Goal: Task Accomplishment & Management: Manage account settings

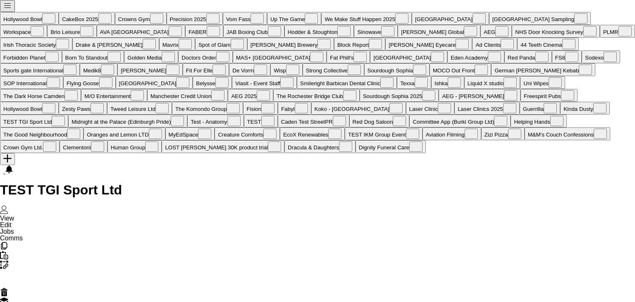
scroll to position [0, 2862]
click at [3, 7] on button "Menu" at bounding box center [7, 6] width 15 height 12
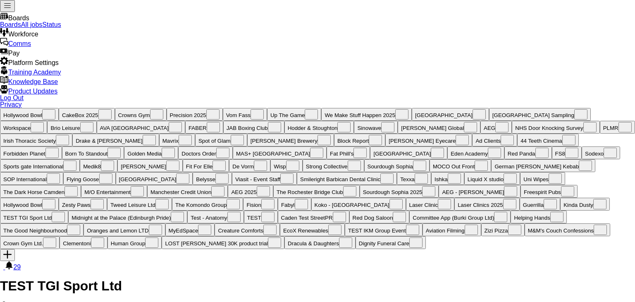
click at [43, 28] on link "All jobs" at bounding box center [31, 24] width 21 height 7
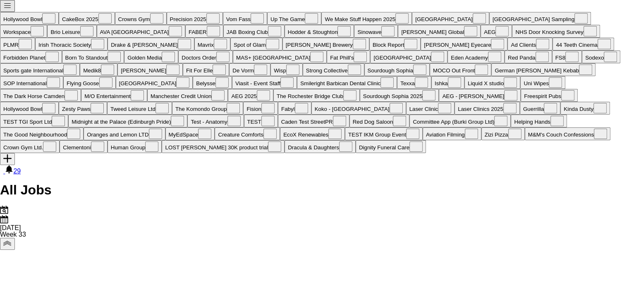
scroll to position [0, 356]
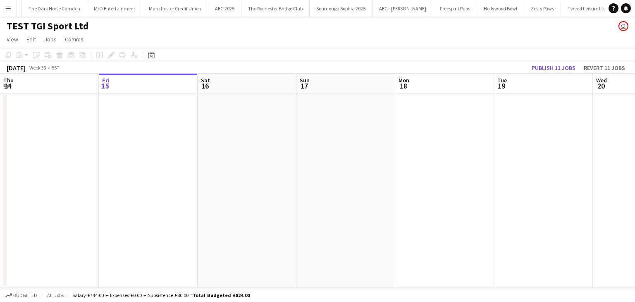
scroll to position [0, 2862]
click at [6, 10] on app-icon "Menu" at bounding box center [8, 8] width 7 height 7
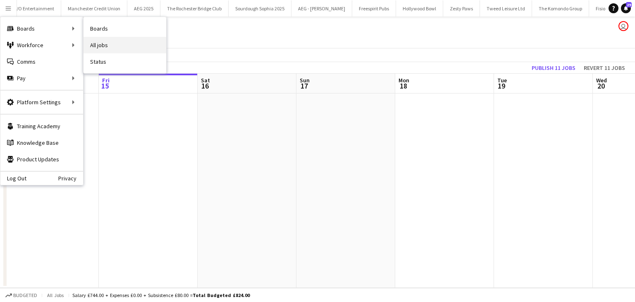
click at [103, 42] on link "All jobs" at bounding box center [124, 45] width 83 height 17
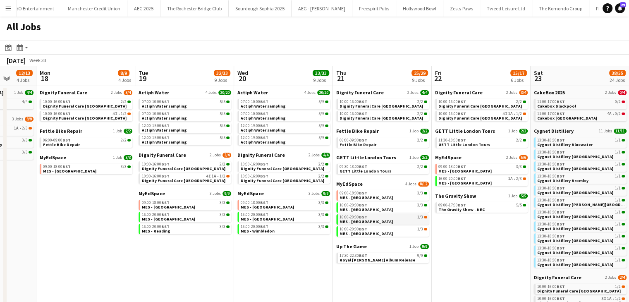
scroll to position [0, 363]
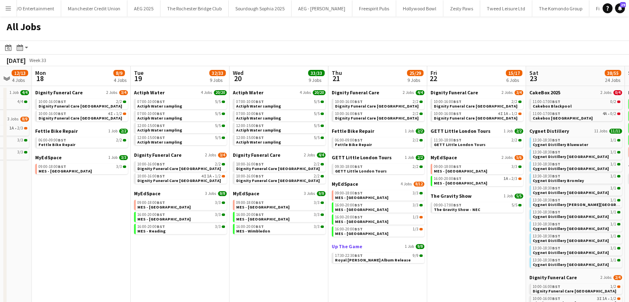
click at [359, 248] on span "Up The Game" at bounding box center [347, 246] width 31 height 6
click at [158, 154] on span "Dignity Funeral Care" at bounding box center [158, 155] width 48 height 6
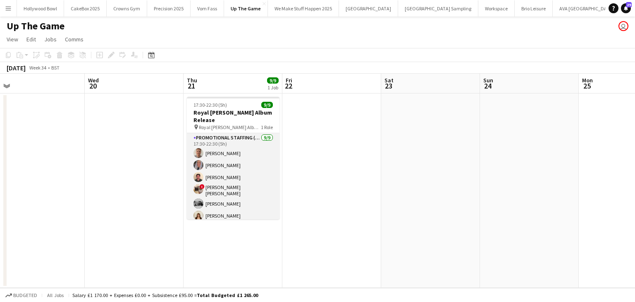
click at [238, 178] on app-card-role "Promotional Staffing (Brand Ambassadors) 9/9 17:30-22:30 (5h) Jack Procter Rean…" at bounding box center [233, 196] width 93 height 126
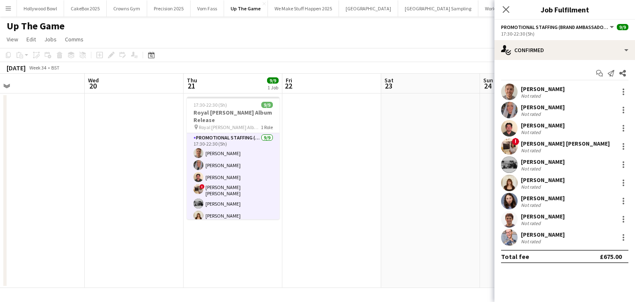
click at [506, 200] on app-user-avatar at bounding box center [509, 201] width 17 height 17
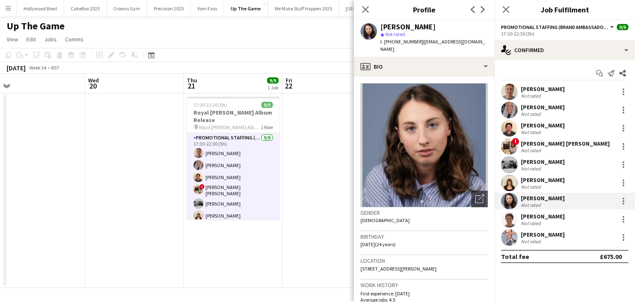
click at [513, 93] on app-user-avatar at bounding box center [509, 91] width 17 height 17
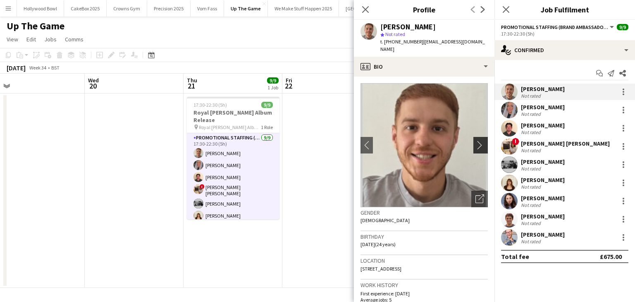
click at [477, 141] on app-icon "chevron-right" at bounding box center [481, 145] width 13 height 9
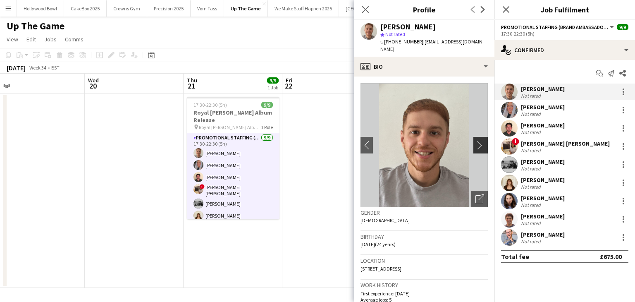
click at [475, 141] on app-icon "chevron-right" at bounding box center [481, 145] width 13 height 9
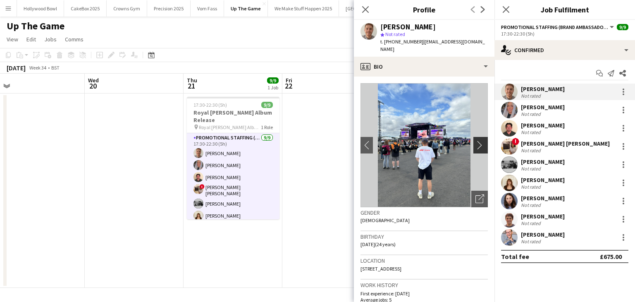
click at [475, 141] on app-icon "chevron-right" at bounding box center [481, 145] width 13 height 9
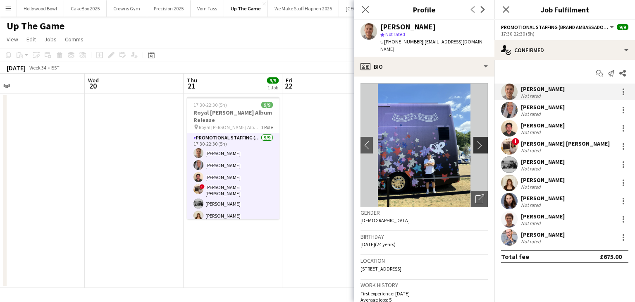
click at [475, 141] on app-icon "chevron-right" at bounding box center [481, 145] width 13 height 9
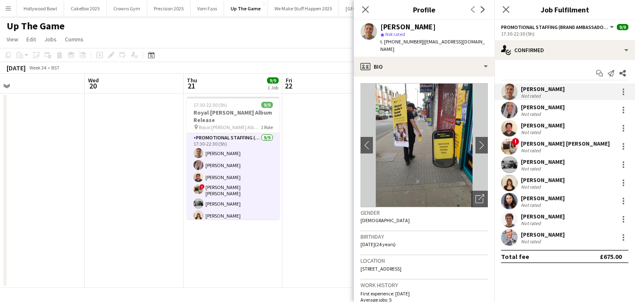
click at [513, 109] on app-user-avatar at bounding box center [509, 110] width 17 height 17
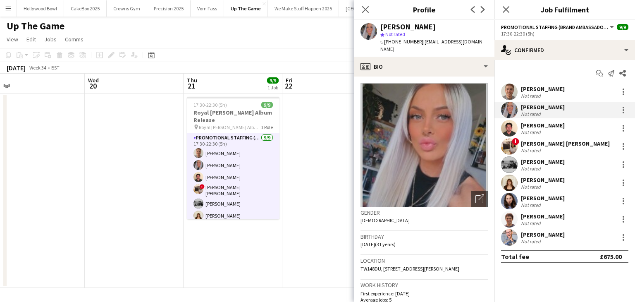
click at [510, 131] on app-user-avatar at bounding box center [509, 128] width 17 height 17
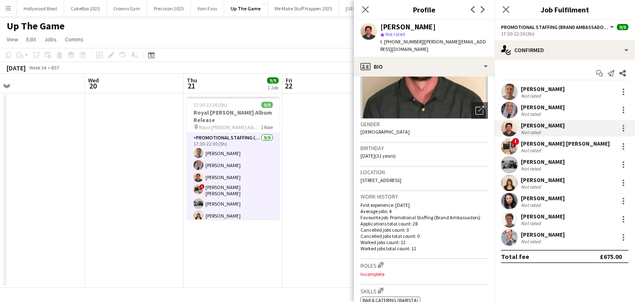
scroll to position [89, 0]
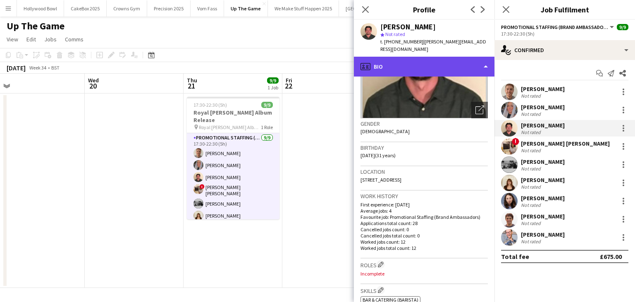
click at [433, 57] on div "profile Bio" at bounding box center [424, 67] width 141 height 20
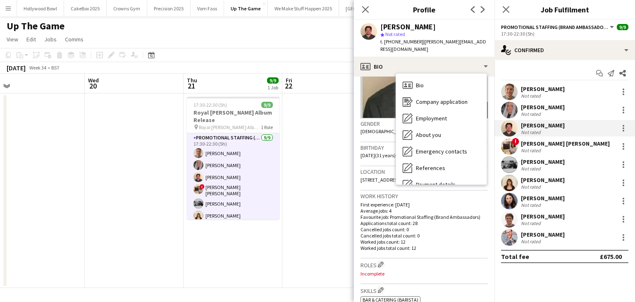
click at [450, 226] on p "Cancelled jobs count: 0" at bounding box center [423, 229] width 127 height 6
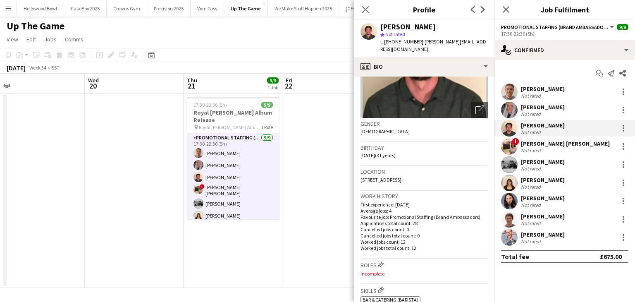
scroll to position [0, 0]
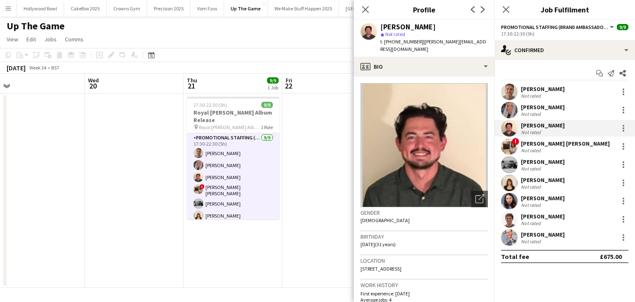
click at [506, 110] on app-user-avatar at bounding box center [509, 110] width 17 height 17
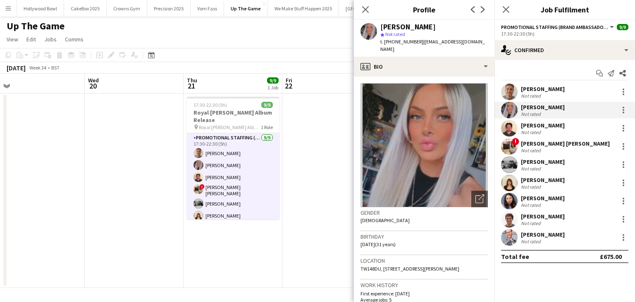
click at [506, 131] on app-user-avatar at bounding box center [509, 128] width 17 height 17
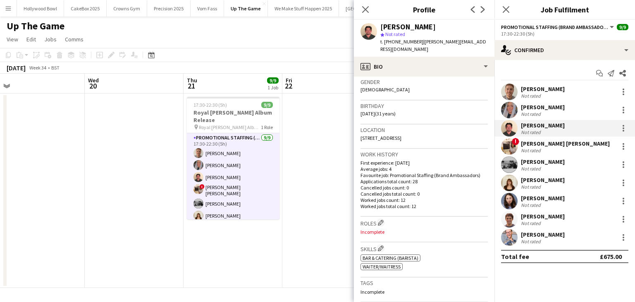
scroll to position [131, 0]
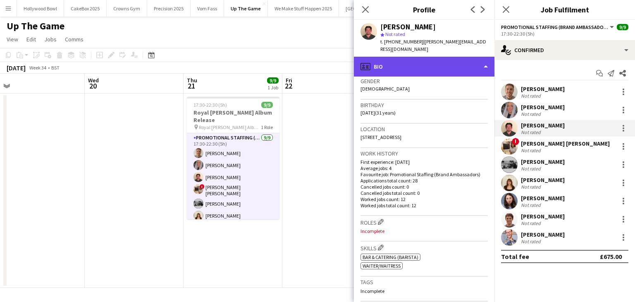
click at [428, 62] on div "profile Bio" at bounding box center [424, 67] width 141 height 20
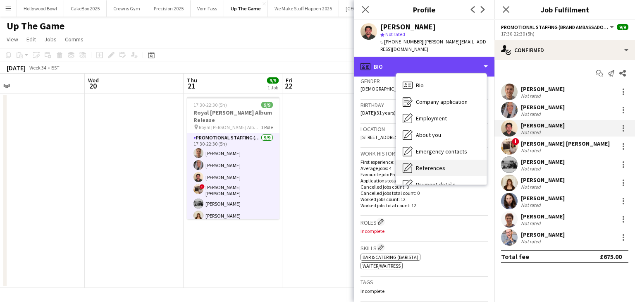
scroll to position [111, 0]
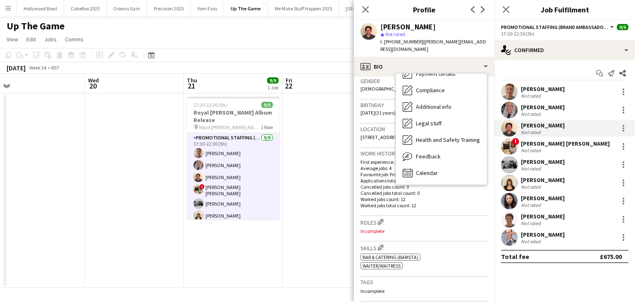
click at [556, 219] on div "Benjamin Tickner-Bellau" at bounding box center [543, 215] width 44 height 7
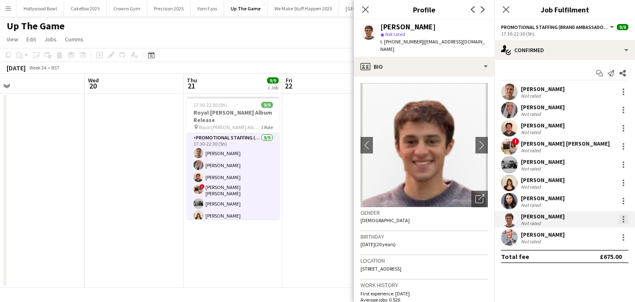
click at [625, 217] on div at bounding box center [623, 219] width 10 height 10
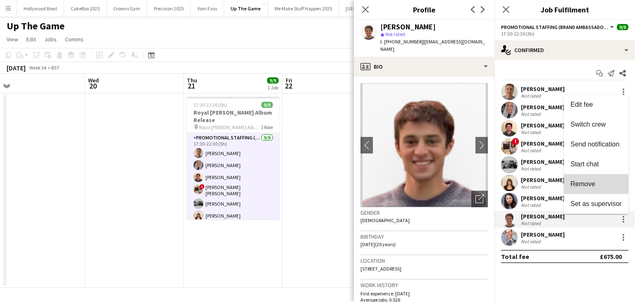
click at [606, 188] on button "Remove" at bounding box center [596, 184] width 64 height 20
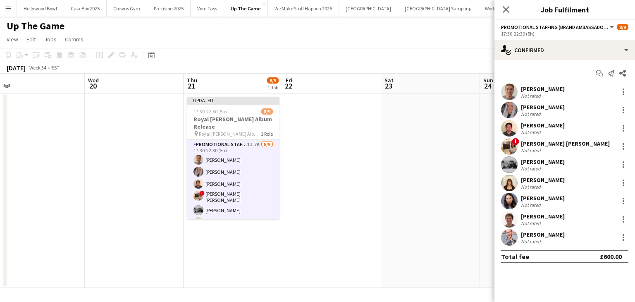
click at [617, 222] on div at bounding box center [623, 219] width 12 height 10
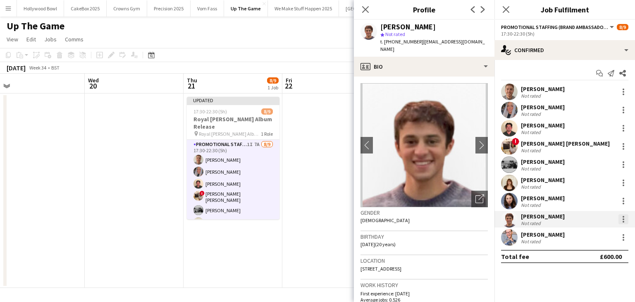
click at [627, 217] on div at bounding box center [623, 219] width 10 height 10
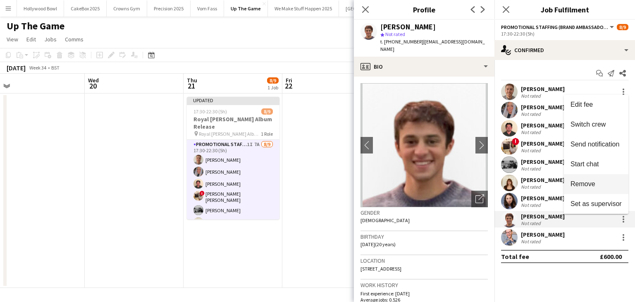
click at [596, 183] on span "Remove" at bounding box center [595, 183] width 51 height 7
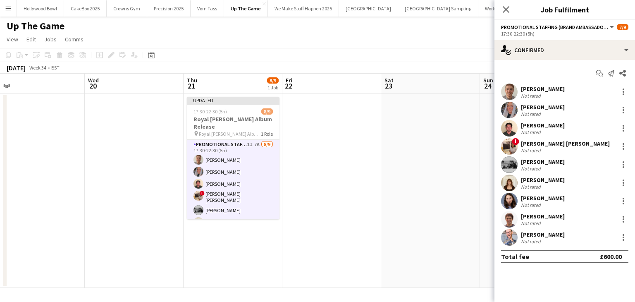
click at [506, 188] on app-user-avatar at bounding box center [509, 182] width 17 height 17
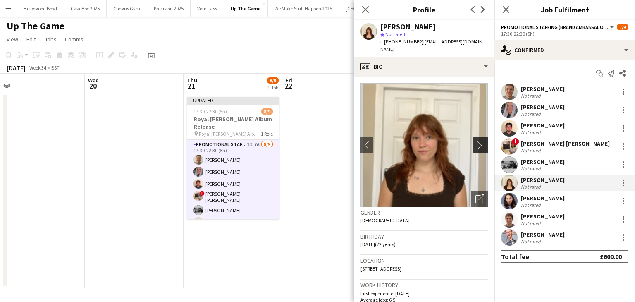
click at [475, 141] on app-icon "chevron-right" at bounding box center [481, 145] width 13 height 9
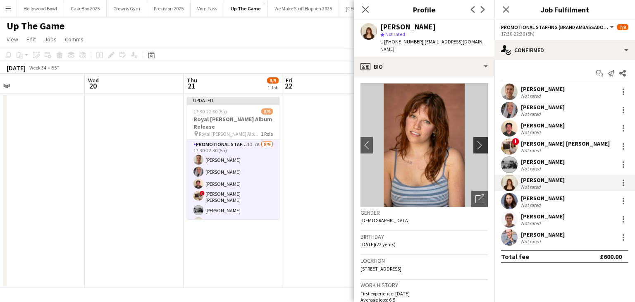
click at [475, 141] on app-icon "chevron-right" at bounding box center [481, 145] width 13 height 9
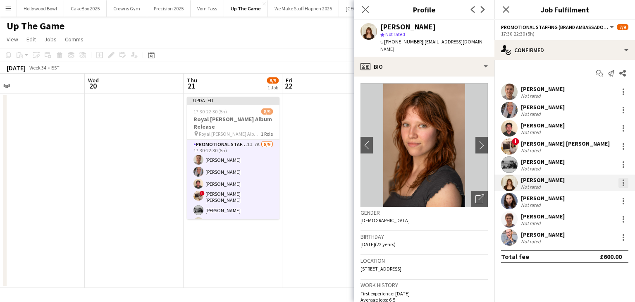
click at [623, 182] on div at bounding box center [624, 183] width 2 height 2
click at [597, 151] on button "Remove" at bounding box center [596, 148] width 64 height 20
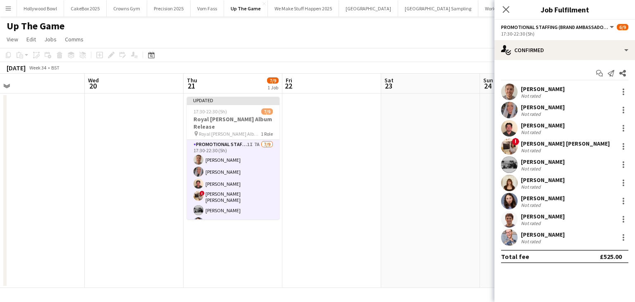
click at [509, 162] on app-user-avatar at bounding box center [509, 164] width 17 height 17
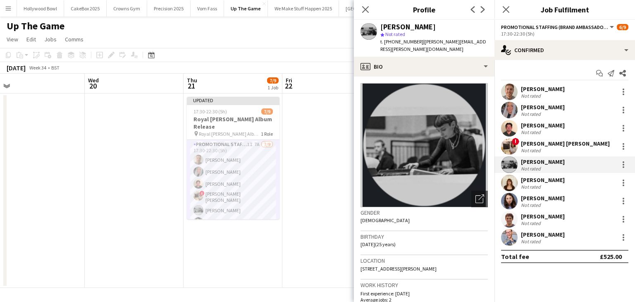
click at [508, 113] on app-user-avatar at bounding box center [509, 110] width 17 height 17
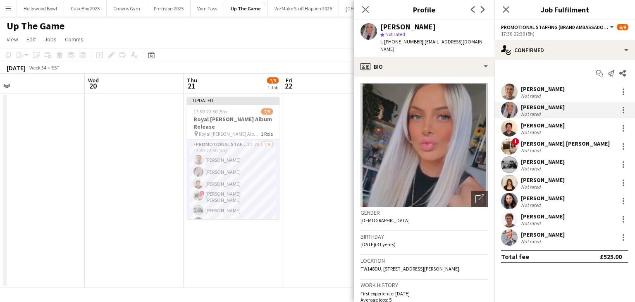
click at [508, 206] on app-user-avatar at bounding box center [509, 201] width 17 height 17
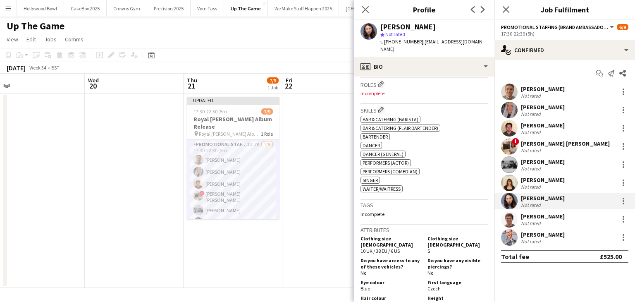
scroll to position [270, 0]
click at [623, 200] on div at bounding box center [624, 201] width 2 height 2
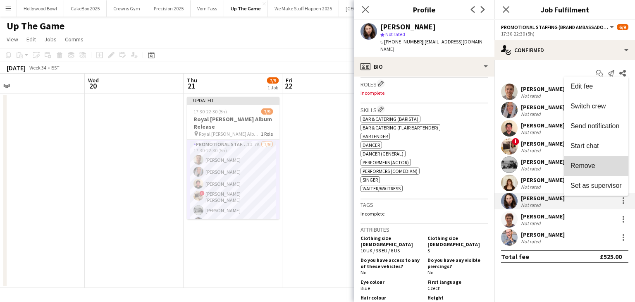
click at [588, 166] on span "Remove" at bounding box center [582, 165] width 25 height 7
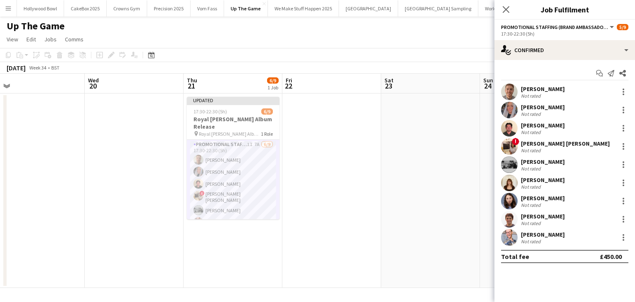
click at [384, 167] on app-date-cell at bounding box center [430, 190] width 99 height 194
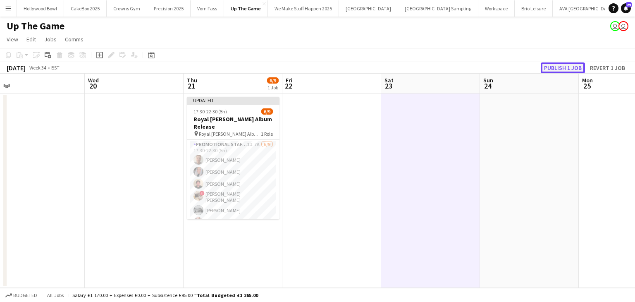
click at [569, 71] on button "Publish 1 job" at bounding box center [563, 67] width 44 height 11
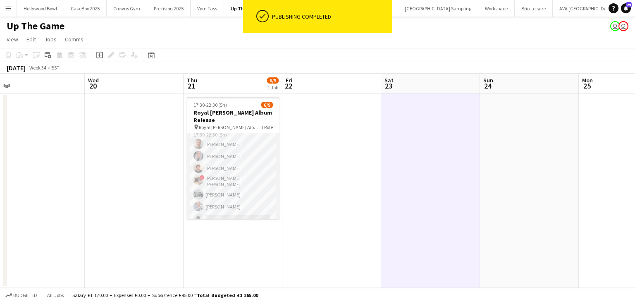
scroll to position [0, 0]
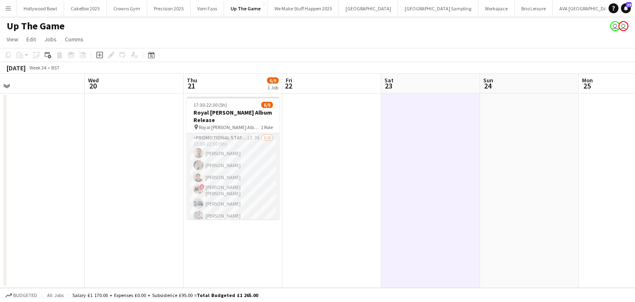
click at [238, 179] on app-card-role "Promotional Staffing (Brand Ambassadors) 1I 7A 6/9 17:30-22:30 (5h) Jack Procte…" at bounding box center [233, 196] width 93 height 126
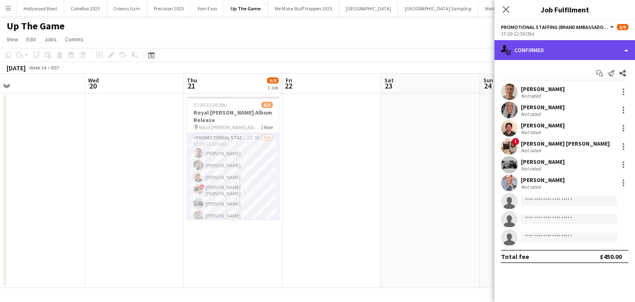
click at [609, 50] on div "single-neutral-actions-check-2 Confirmed" at bounding box center [564, 50] width 141 height 20
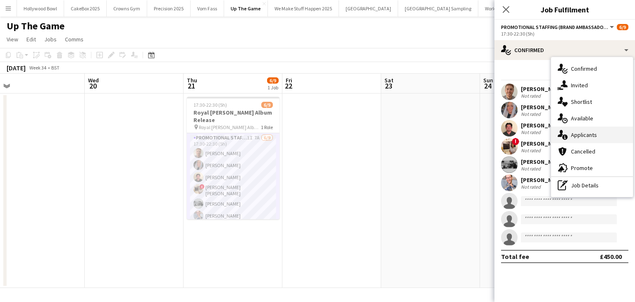
click at [600, 133] on div "single-neutral-actions-information Applicants" at bounding box center [592, 134] width 82 height 17
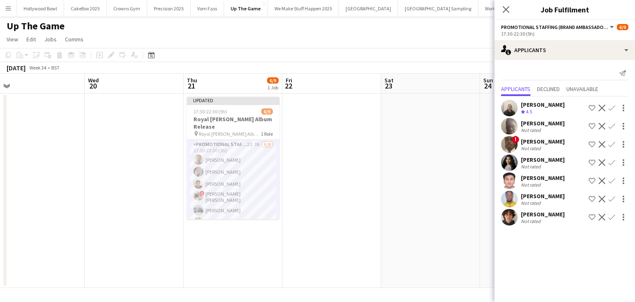
click at [511, 162] on app-user-avatar at bounding box center [509, 162] width 17 height 17
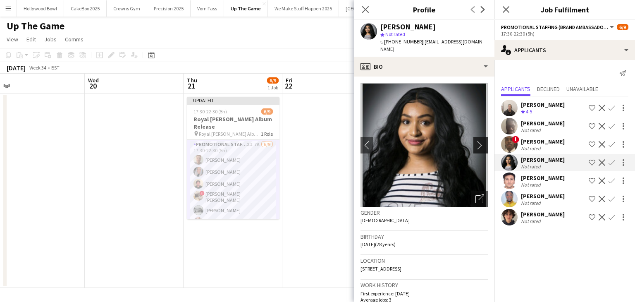
click at [475, 141] on app-icon "chevron-right" at bounding box center [481, 145] width 13 height 9
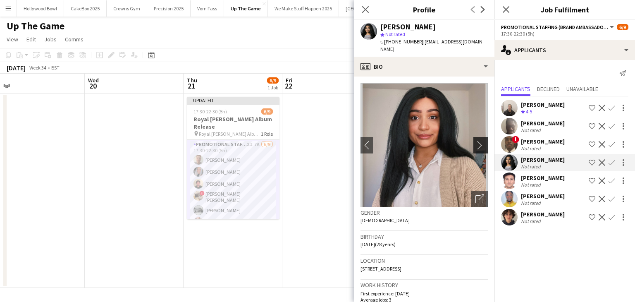
click at [475, 141] on app-icon "chevron-right" at bounding box center [481, 145] width 13 height 9
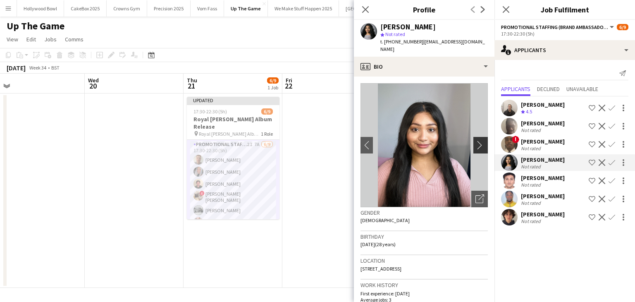
click at [475, 141] on app-icon "chevron-right" at bounding box center [481, 145] width 13 height 9
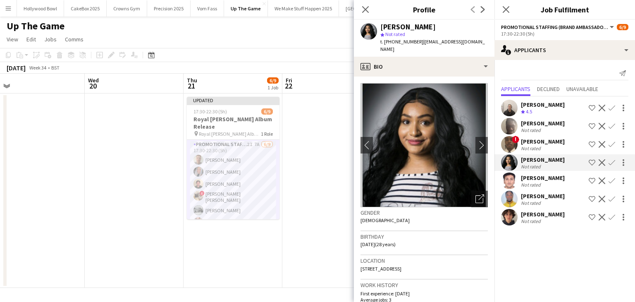
click at [511, 215] on app-user-avatar at bounding box center [509, 217] width 17 height 17
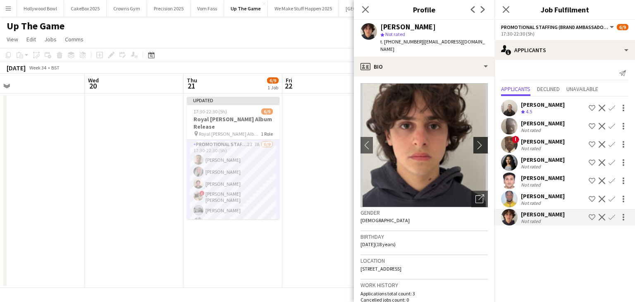
click at [475, 141] on app-icon "chevron-right" at bounding box center [481, 145] width 13 height 9
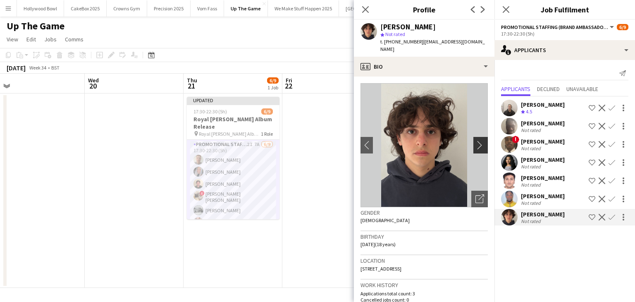
click at [475, 141] on app-icon "chevron-right" at bounding box center [481, 145] width 13 height 9
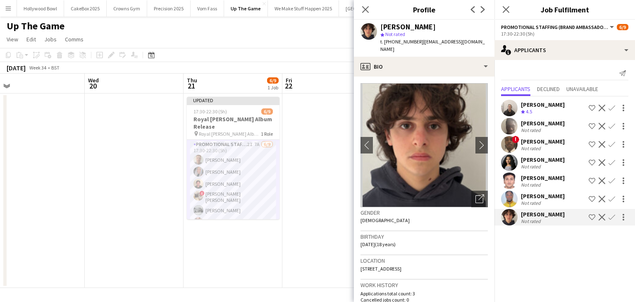
click at [512, 195] on app-user-avatar at bounding box center [509, 199] width 17 height 17
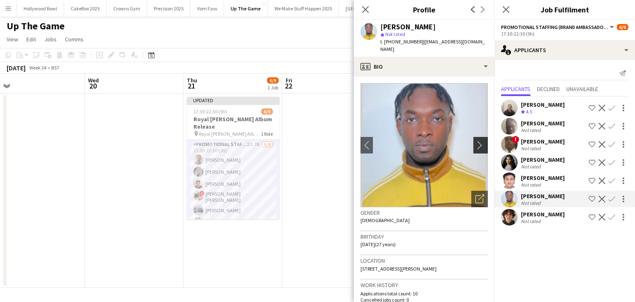
click at [475, 141] on app-icon "chevron-right" at bounding box center [481, 145] width 13 height 9
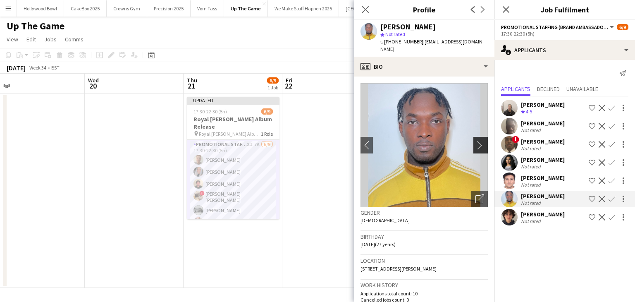
click at [475, 141] on app-icon "chevron-right" at bounding box center [481, 145] width 13 height 9
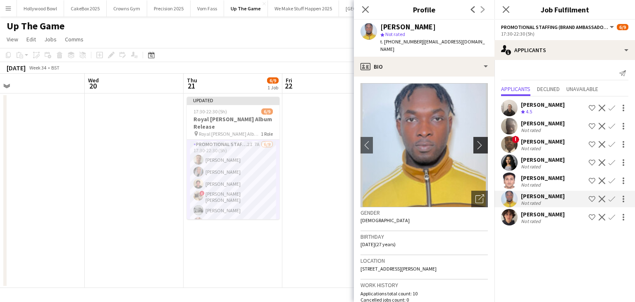
click at [475, 141] on app-icon "chevron-right" at bounding box center [481, 145] width 13 height 9
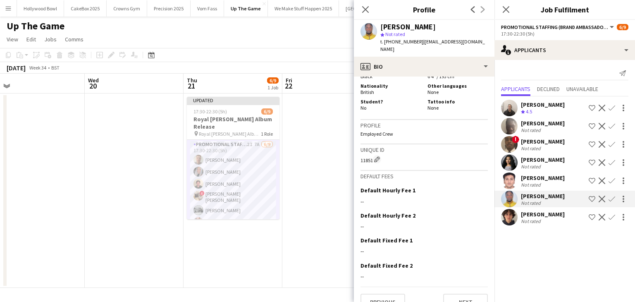
scroll to position [254, 0]
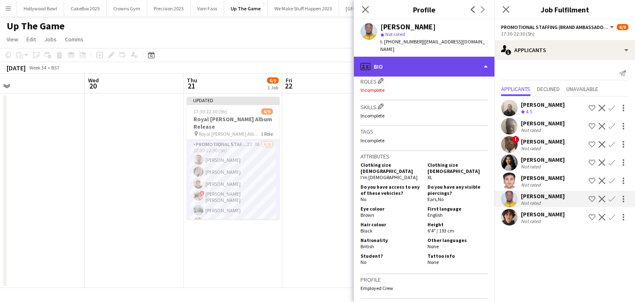
click at [425, 66] on div "profile Bio" at bounding box center [424, 67] width 141 height 20
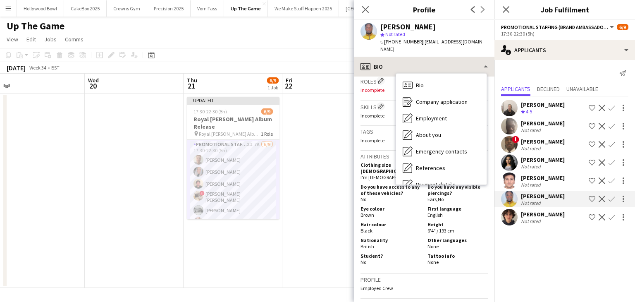
click at [425, 74] on div "Bio Bio Company application Company application Employment Employment About you…" at bounding box center [441, 129] width 91 height 111
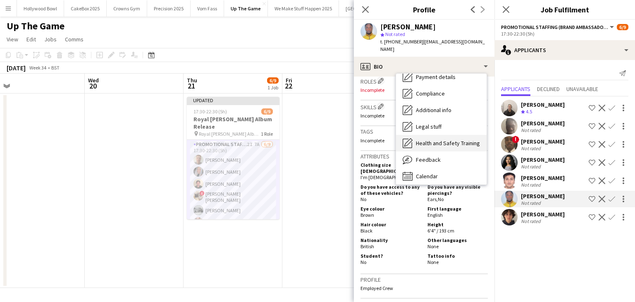
scroll to position [110, 0]
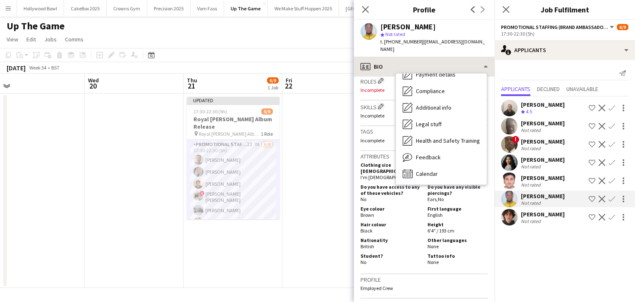
click at [427, 153] on span "Feedback" at bounding box center [428, 156] width 25 height 7
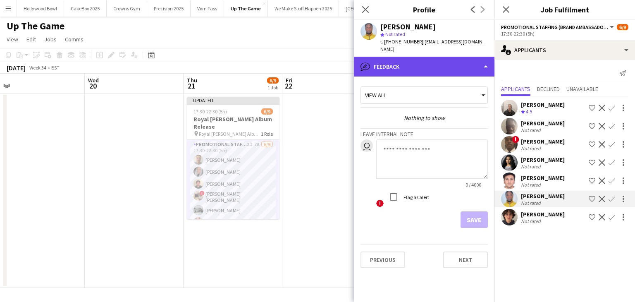
click at [404, 58] on div "bubble-pencil Feedback" at bounding box center [424, 67] width 141 height 20
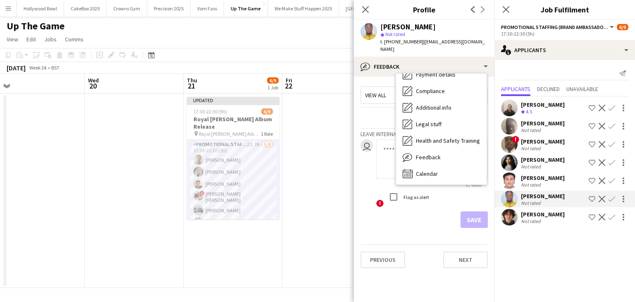
click at [314, 166] on app-date-cell at bounding box center [331, 190] width 99 height 194
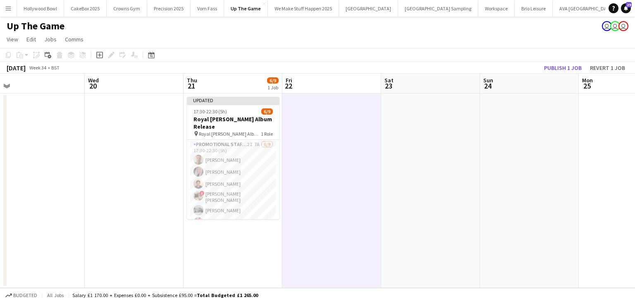
click at [328, 259] on app-date-cell at bounding box center [331, 190] width 99 height 194
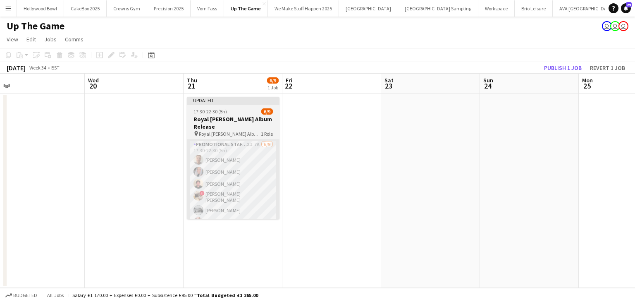
click at [247, 208] on app-card-role "Promotional Staffing (Brand Ambassadors) 2I 7A 6/9 17:30-22:30 (5h) Jack Procte…" at bounding box center [233, 203] width 93 height 126
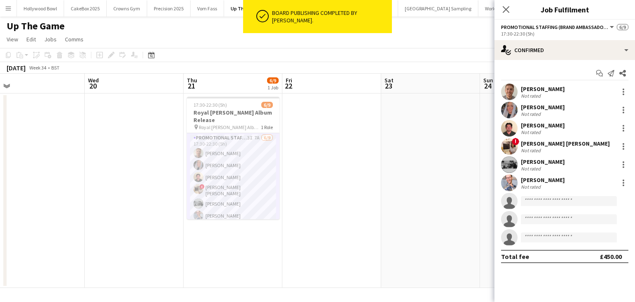
scroll to position [30, 0]
click at [621, 108] on div at bounding box center [623, 110] width 10 height 10
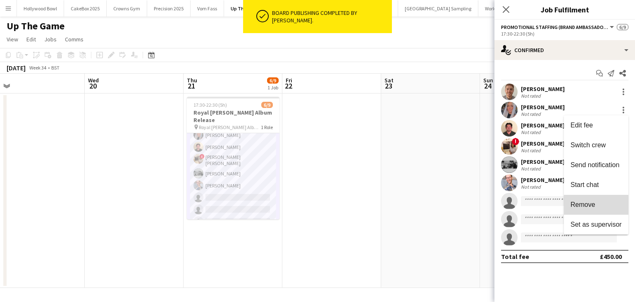
click at [592, 206] on span "Remove" at bounding box center [582, 204] width 25 height 7
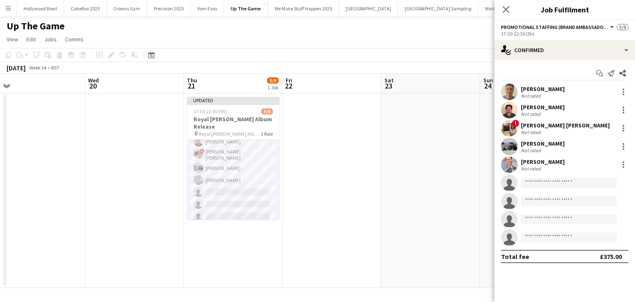
click at [405, 200] on app-date-cell at bounding box center [430, 190] width 99 height 194
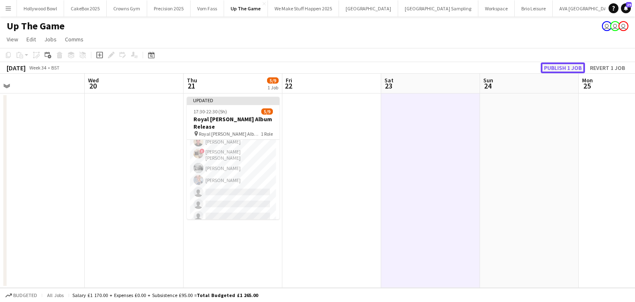
click at [549, 68] on button "Publish 1 job" at bounding box center [563, 67] width 44 height 11
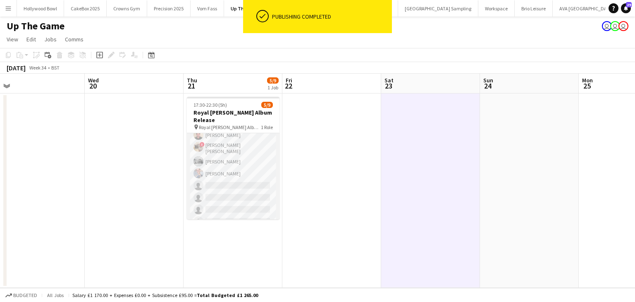
scroll to position [0, 0]
click at [250, 182] on app-card-role "Promotional Staffing (Brand Ambassadors) 3I 7A 5/9 17:30-22:30 (5h) Jack Procte…" at bounding box center [233, 196] width 93 height 126
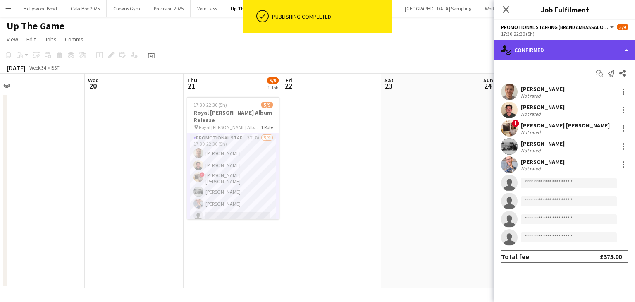
click at [543, 43] on div "single-neutral-actions-check-2 Confirmed" at bounding box center [564, 50] width 141 height 20
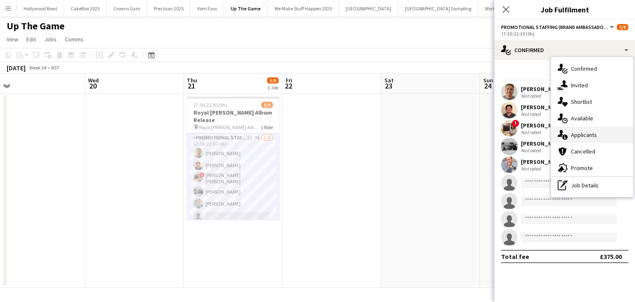
click at [575, 132] on div "single-neutral-actions-information Applicants" at bounding box center [592, 134] width 82 height 17
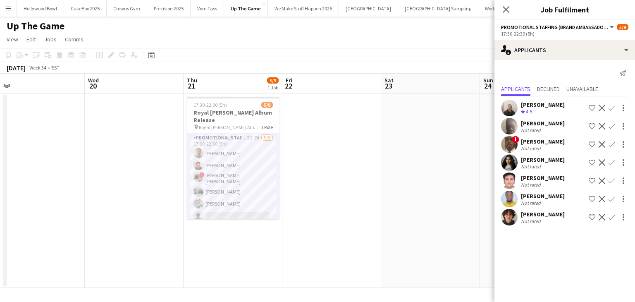
click at [512, 201] on app-user-avatar at bounding box center [509, 199] width 17 height 17
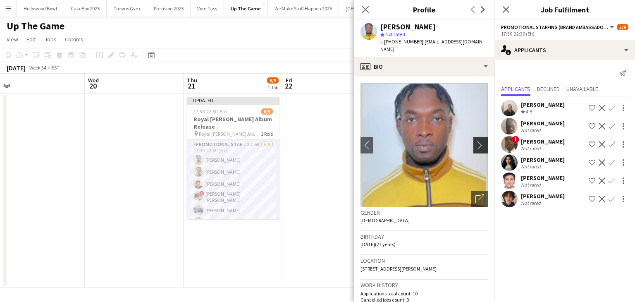
click at [475, 141] on app-icon "chevron-right" at bounding box center [481, 145] width 13 height 9
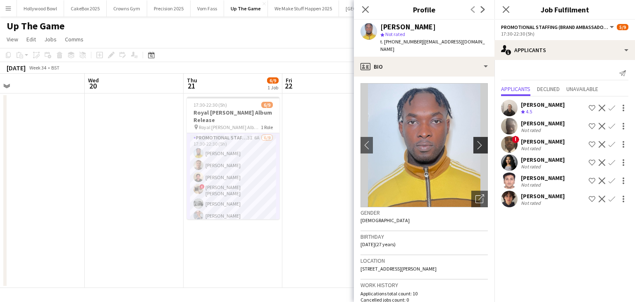
click at [473, 142] on button "chevron-right" at bounding box center [481, 145] width 17 height 17
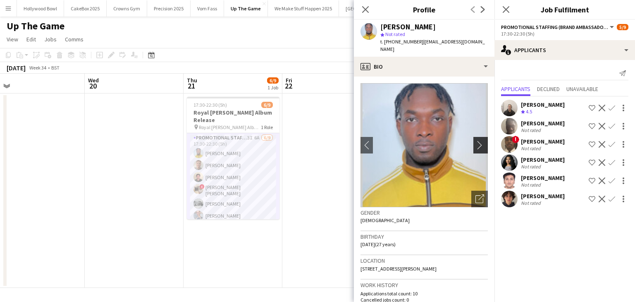
click at [473, 142] on button "chevron-right" at bounding box center [481, 145] width 17 height 17
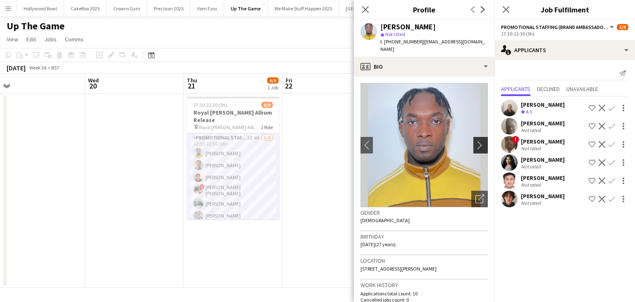
click at [473, 142] on button "chevron-right" at bounding box center [481, 145] width 17 height 17
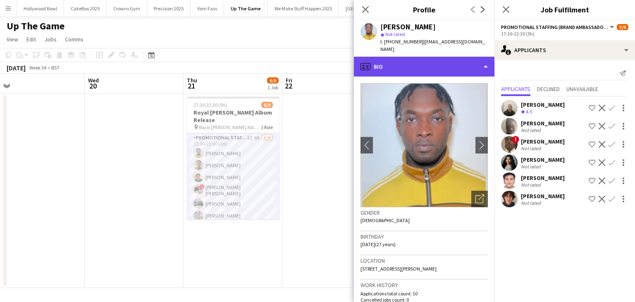
click at [448, 57] on div "profile Bio" at bounding box center [424, 67] width 141 height 20
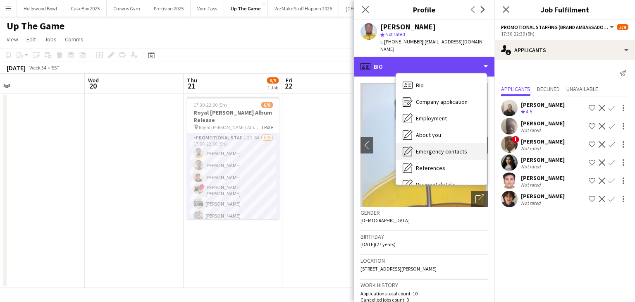
scroll to position [111, 0]
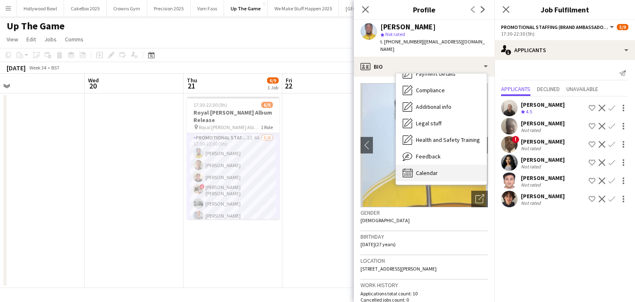
click at [425, 169] on span "Calendar" at bounding box center [427, 172] width 22 height 7
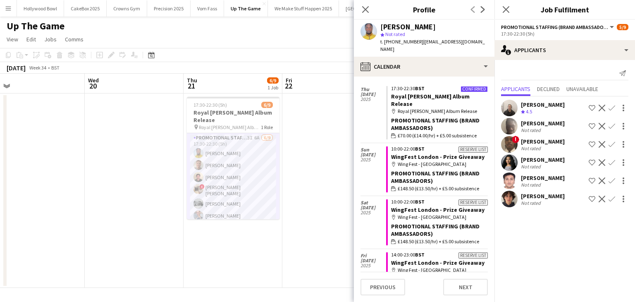
scroll to position [354, 0]
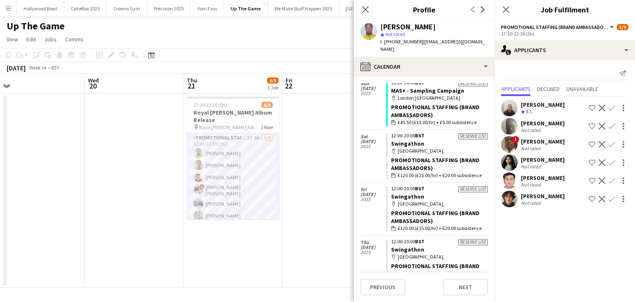
click at [292, 167] on app-date-cell at bounding box center [331, 190] width 99 height 194
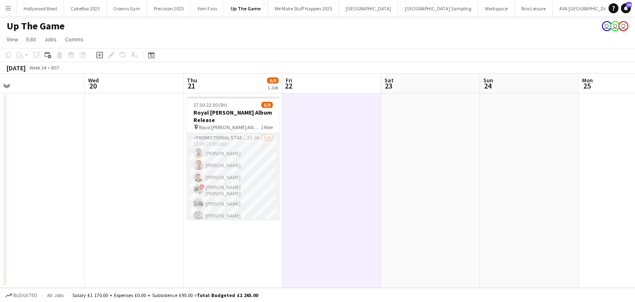
click at [197, 148] on app-user-avatar at bounding box center [198, 153] width 10 height 10
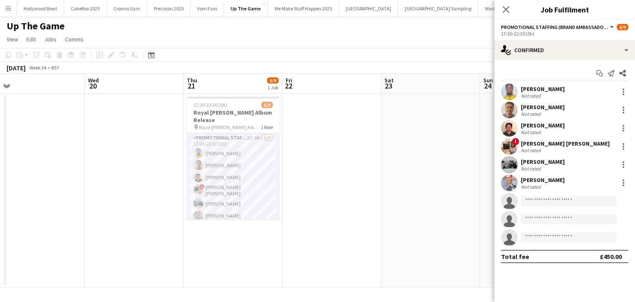
click at [518, 91] on div "Luke Addo Not rated" at bounding box center [564, 91] width 141 height 17
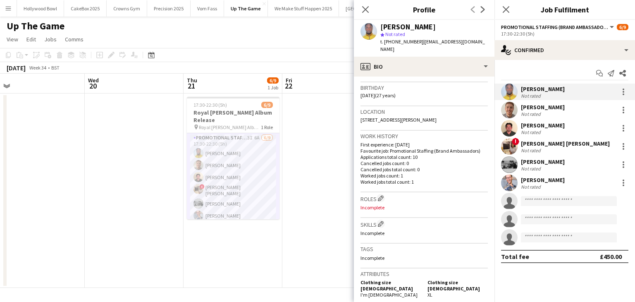
scroll to position [149, 0]
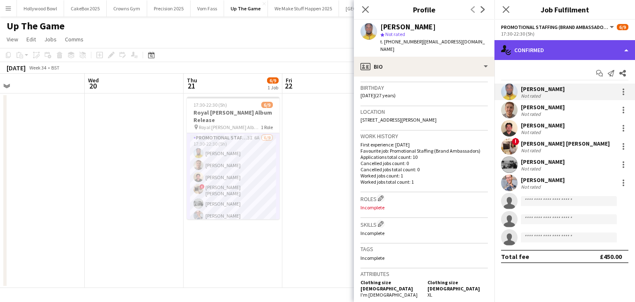
click at [572, 49] on div "single-neutral-actions-check-2 Confirmed" at bounding box center [564, 50] width 141 height 20
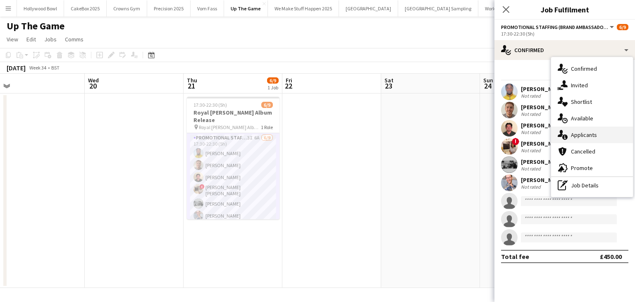
click at [578, 136] on div "single-neutral-actions-information Applicants" at bounding box center [592, 134] width 82 height 17
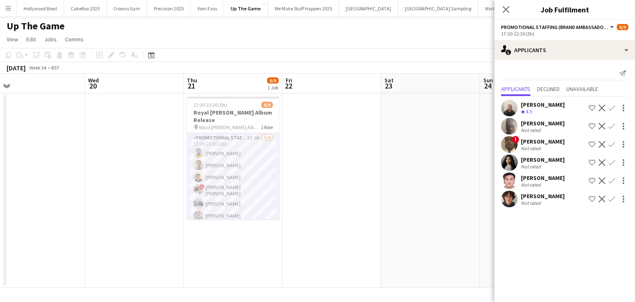
click at [503, 165] on app-user-avatar at bounding box center [509, 162] width 17 height 17
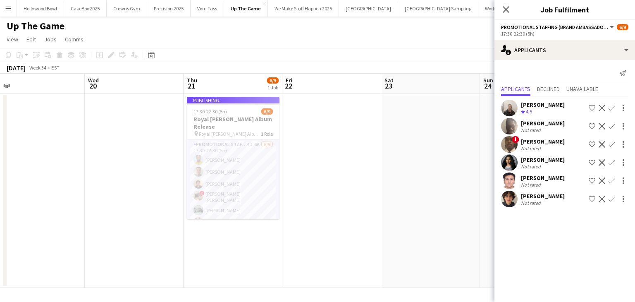
click at [384, 174] on app-date-cell at bounding box center [430, 190] width 99 height 194
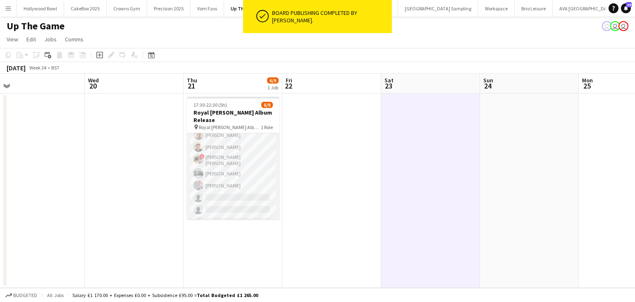
scroll to position [0, 0]
click at [228, 170] on app-card-role "Promotional Staffing (Brand Ambassadors) 4I 6A 6/9 17:30-22:30 (5h) Luke Addo J…" at bounding box center [233, 196] width 93 height 126
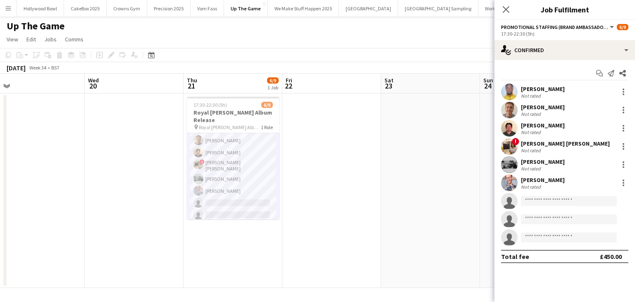
scroll to position [30, 0]
click at [508, 185] on app-user-avatar at bounding box center [509, 182] width 17 height 17
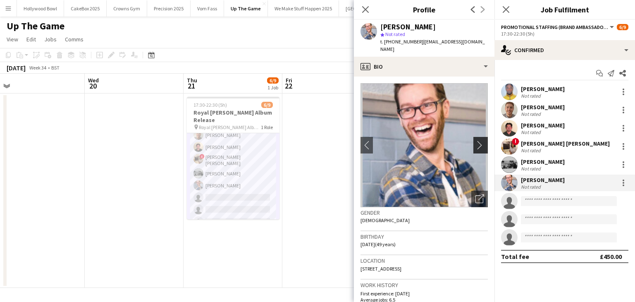
click at [477, 141] on app-icon "chevron-right" at bounding box center [481, 145] width 13 height 9
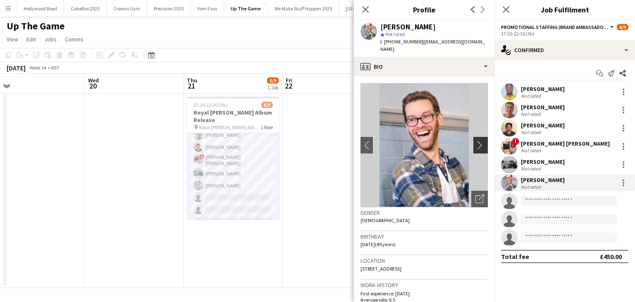
click at [477, 141] on app-icon "chevron-right" at bounding box center [481, 145] width 13 height 9
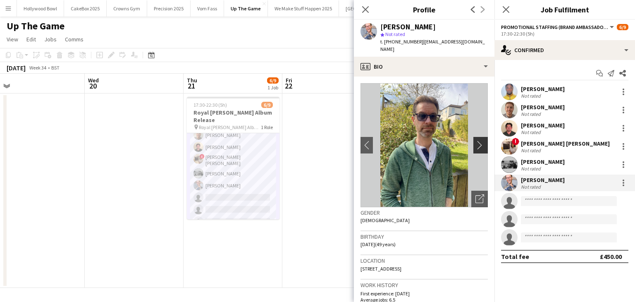
click at [477, 141] on app-icon "chevron-right" at bounding box center [481, 145] width 13 height 9
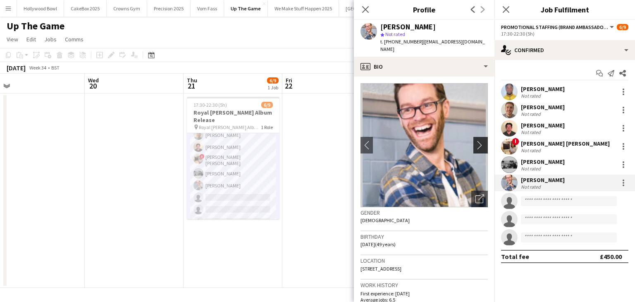
click at [477, 141] on app-icon "chevron-right" at bounding box center [481, 145] width 13 height 9
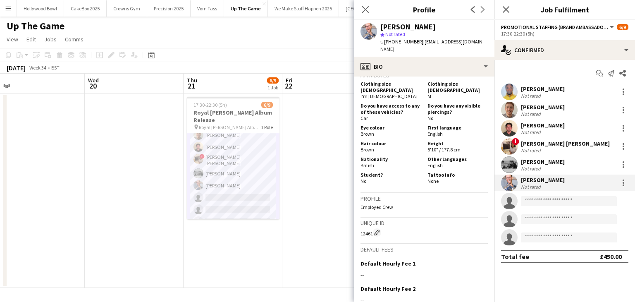
scroll to position [363, 0]
click at [511, 112] on app-user-avatar at bounding box center [509, 110] width 17 height 17
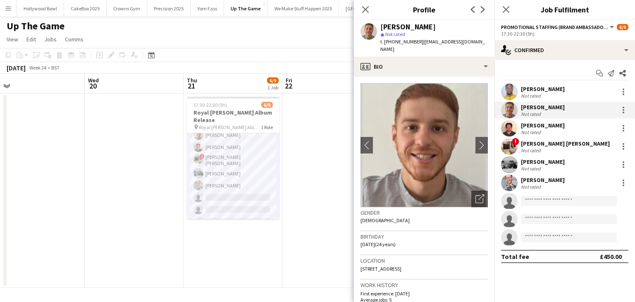
click at [508, 88] on app-user-avatar at bounding box center [509, 91] width 17 height 17
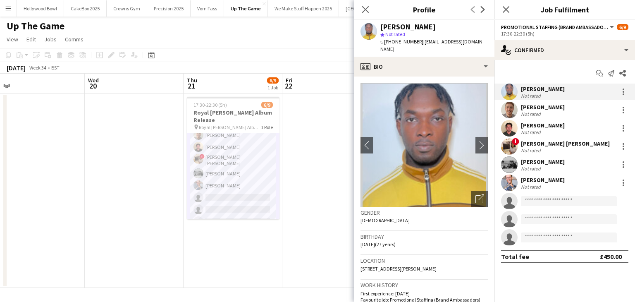
click at [513, 148] on app-user-avatar at bounding box center [509, 146] width 17 height 17
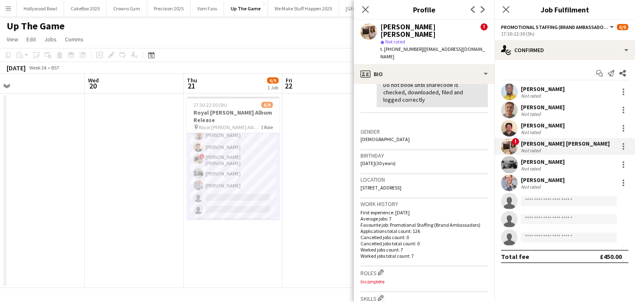
scroll to position [185, 0]
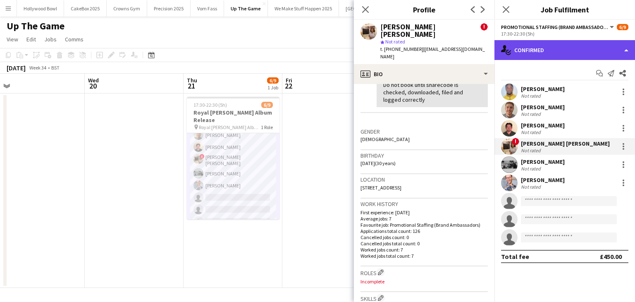
click at [560, 49] on div "single-neutral-actions-check-2 Confirmed" at bounding box center [564, 50] width 141 height 20
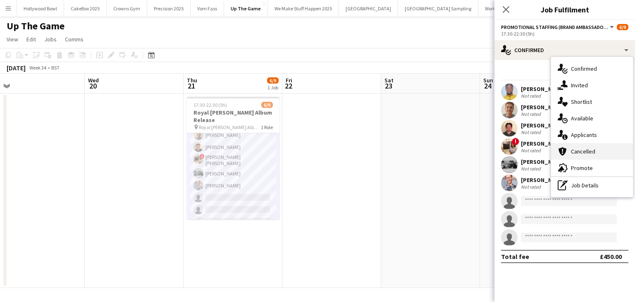
click at [588, 144] on div "cancellation Cancelled" at bounding box center [592, 151] width 82 height 17
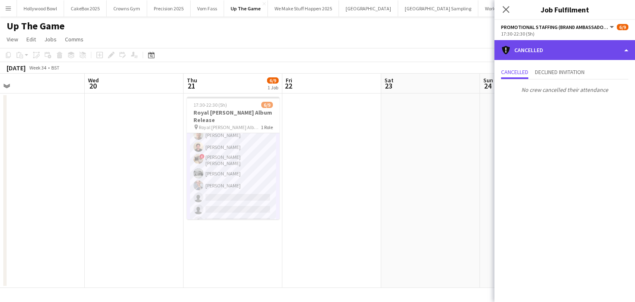
click at [562, 52] on div "cancellation Cancelled" at bounding box center [564, 50] width 141 height 20
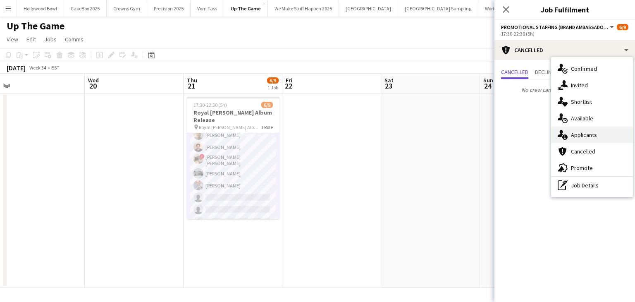
click at [582, 133] on div "single-neutral-actions-information Applicants" at bounding box center [592, 134] width 82 height 17
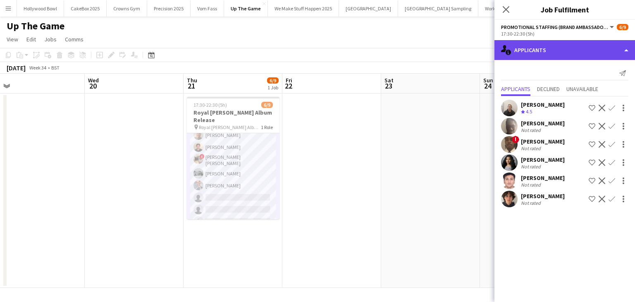
click at [546, 51] on div "single-neutral-actions-information Applicants" at bounding box center [564, 50] width 141 height 20
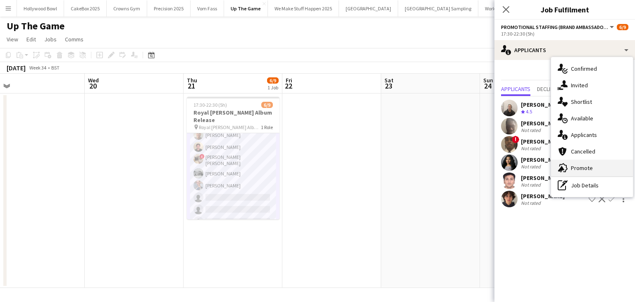
click at [566, 167] on icon at bounding box center [563, 167] width 8 height 9
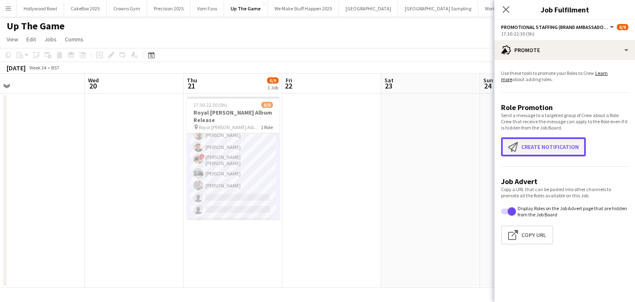
click at [521, 148] on button "Create notification Create notification" at bounding box center [543, 146] width 85 height 19
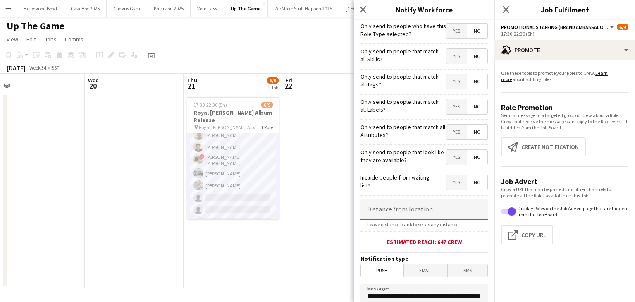
click at [402, 209] on input at bounding box center [423, 209] width 127 height 21
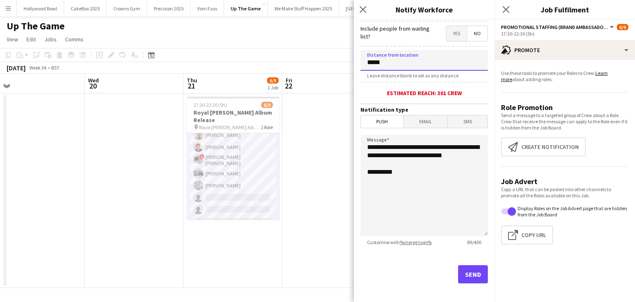
scroll to position [153, 0]
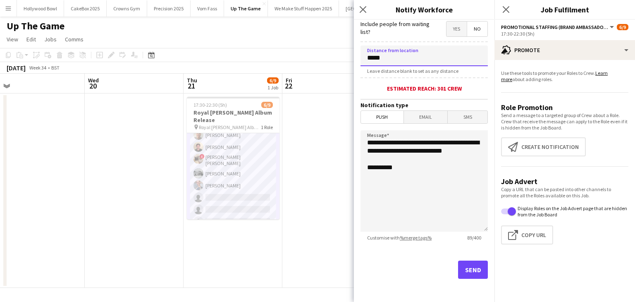
type input "*****"
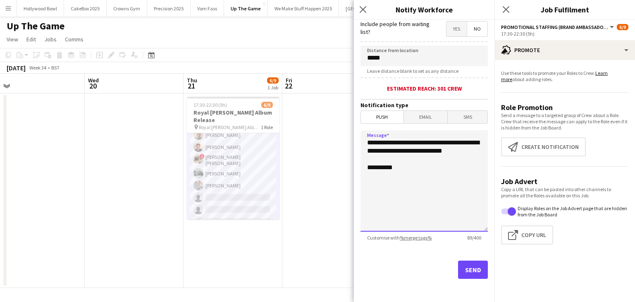
drag, startPoint x: 411, startPoint y: 154, endPoint x: 365, endPoint y: 141, distance: 48.5
click at [365, 141] on textarea "**********" at bounding box center [423, 180] width 127 height 101
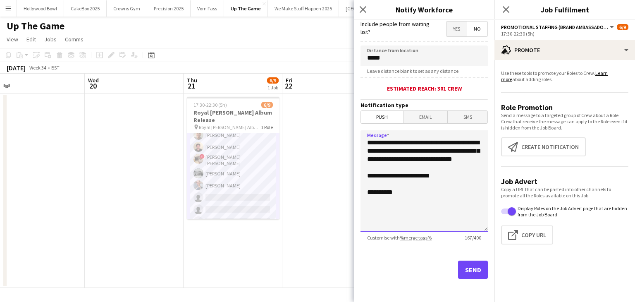
type textarea "**********"
click at [463, 267] on button "Send" at bounding box center [473, 269] width 30 height 18
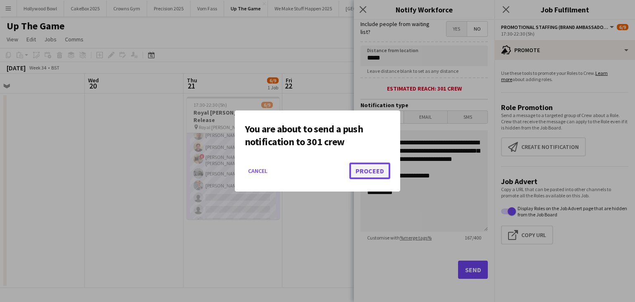
click at [375, 176] on button "Proceed" at bounding box center [369, 170] width 41 height 17
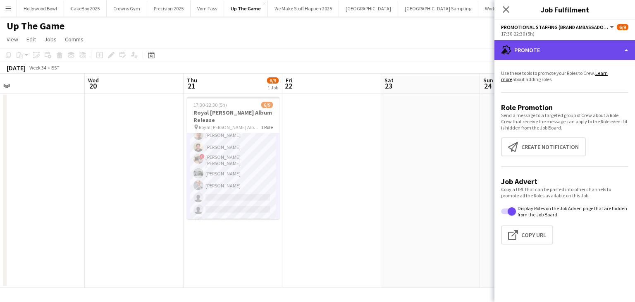
click at [548, 55] on div "advertising-megaphone Promote" at bounding box center [564, 50] width 141 height 20
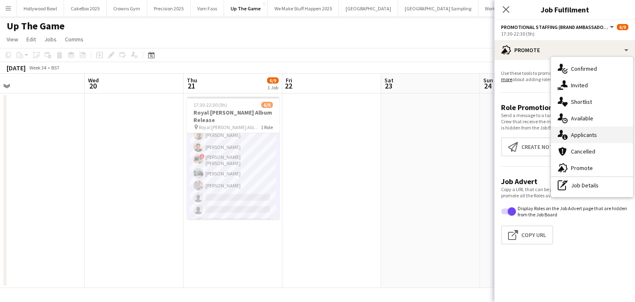
click at [591, 137] on div "single-neutral-actions-information Applicants" at bounding box center [592, 134] width 82 height 17
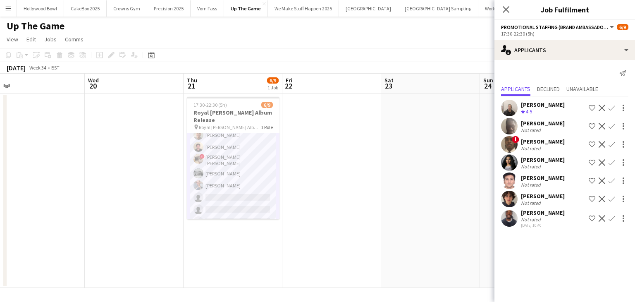
click at [506, 220] on app-user-avatar at bounding box center [509, 218] width 17 height 17
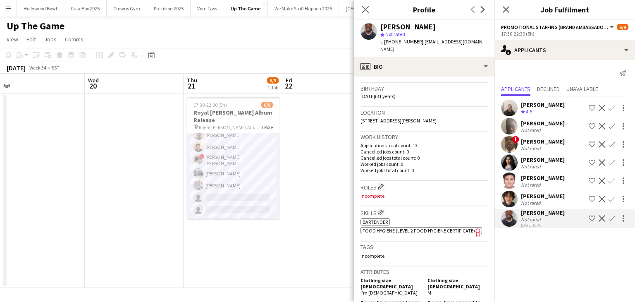
scroll to position [0, 0]
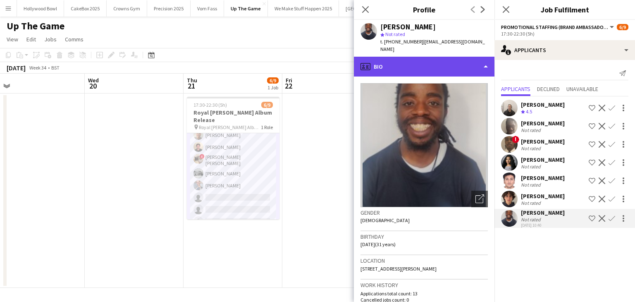
click at [440, 60] on div "profile Bio" at bounding box center [424, 67] width 141 height 20
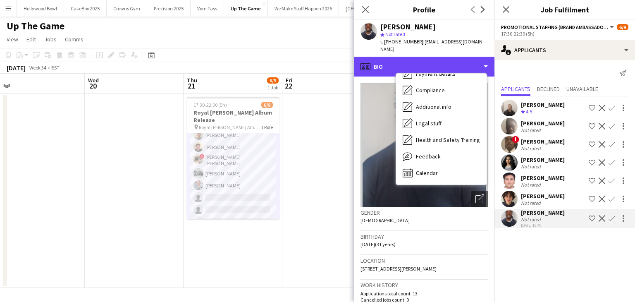
scroll to position [111, 0]
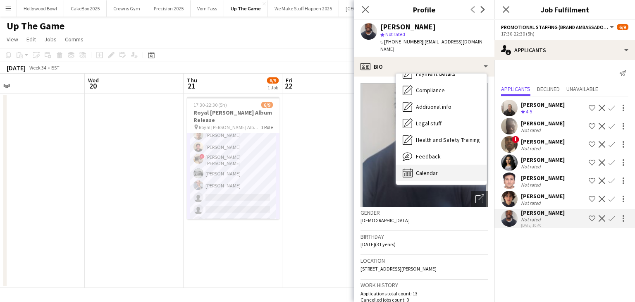
click at [439, 165] on div "Calendar Calendar" at bounding box center [441, 173] width 91 height 17
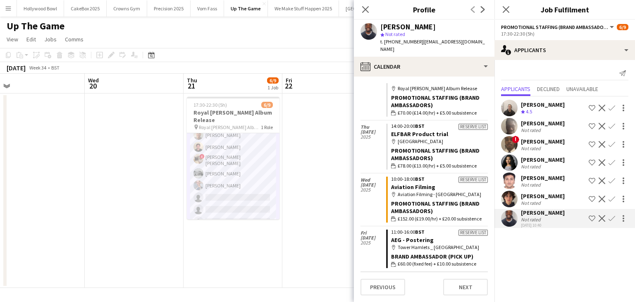
scroll to position [0, 0]
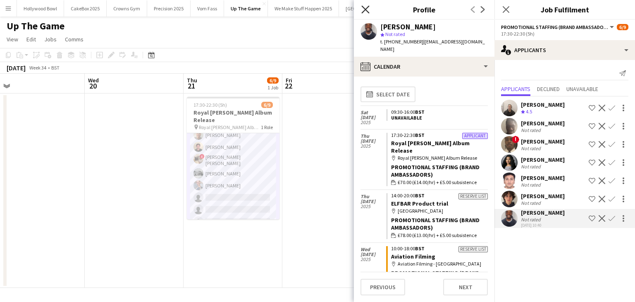
click at [365, 10] on icon "Close pop-in" at bounding box center [365, 9] width 8 height 8
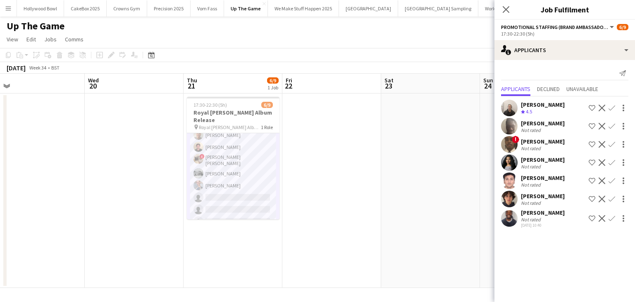
click at [347, 157] on app-date-cell at bounding box center [331, 190] width 99 height 194
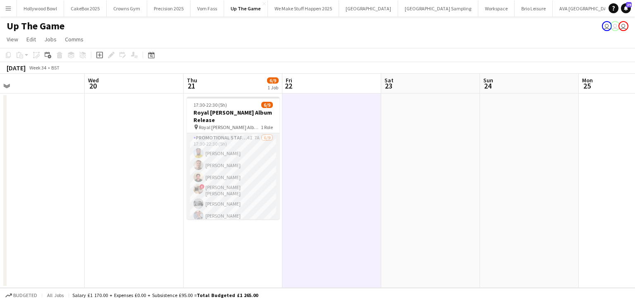
scroll to position [30, 0]
click at [237, 200] on app-card-role "Promotional Staffing (Brand Ambassadors) 4I 9A 6/9 17:30-22:30 (5h) Luke Addo J…" at bounding box center [233, 166] width 93 height 126
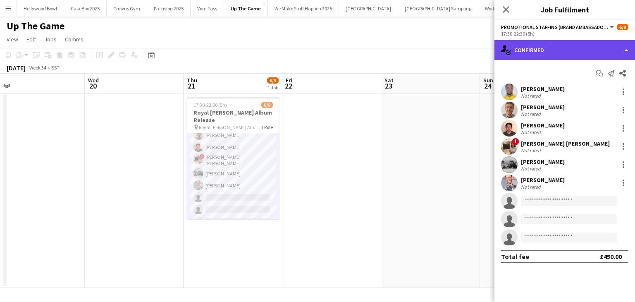
click at [549, 55] on div "single-neutral-actions-check-2 Confirmed" at bounding box center [564, 50] width 141 height 20
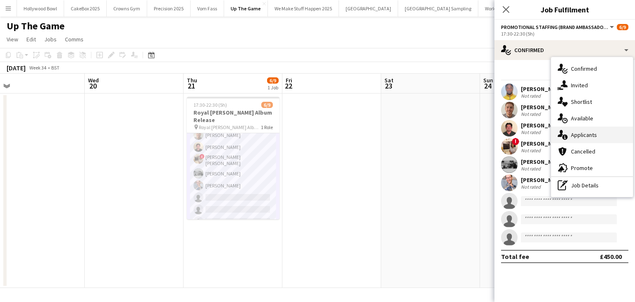
click at [570, 133] on div "single-neutral-actions-information Applicants" at bounding box center [592, 134] width 82 height 17
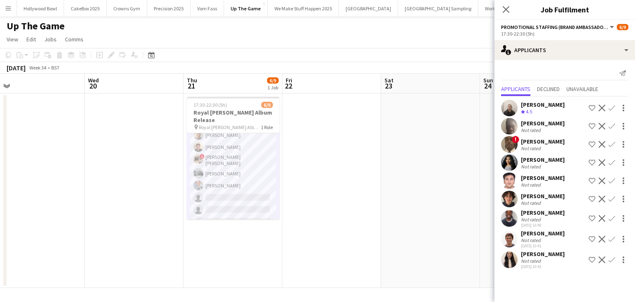
click at [517, 268] on div at bounding box center [509, 259] width 17 height 17
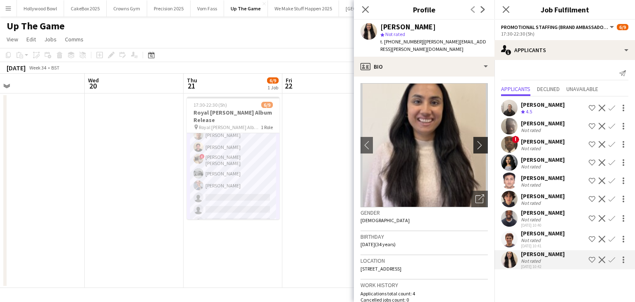
click at [475, 141] on app-icon "chevron-right" at bounding box center [481, 145] width 13 height 9
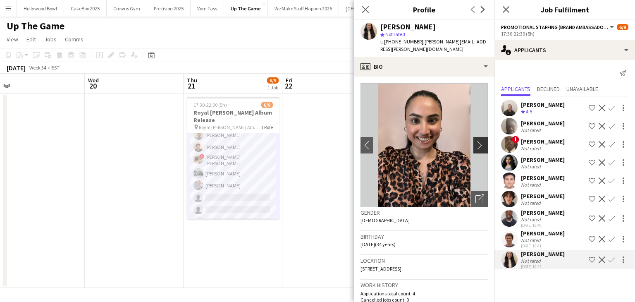
click at [475, 141] on app-icon "chevron-right" at bounding box center [481, 145] width 13 height 9
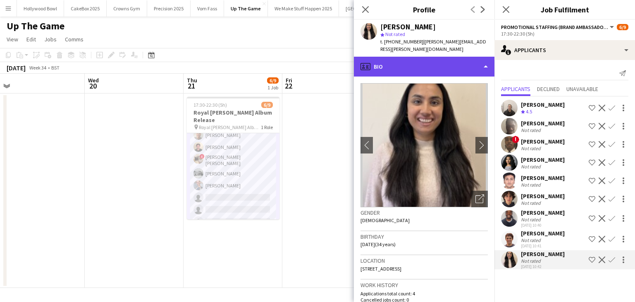
click at [429, 60] on div "profile Bio" at bounding box center [424, 67] width 141 height 20
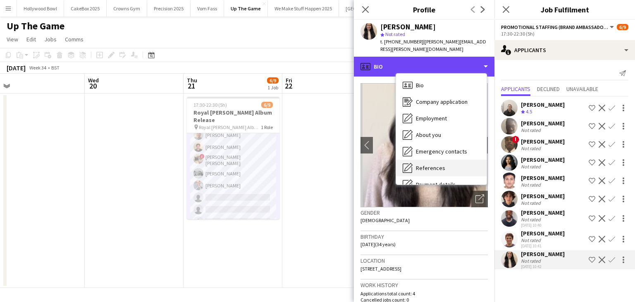
scroll to position [111, 0]
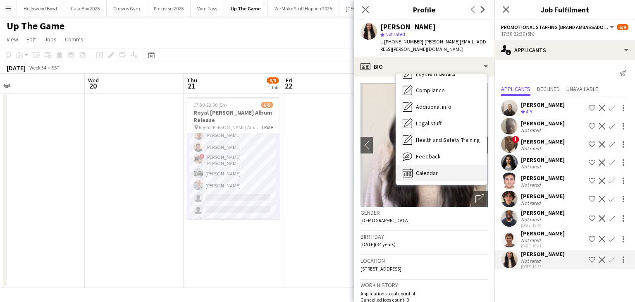
click at [423, 169] on span "Calendar" at bounding box center [427, 172] width 22 height 7
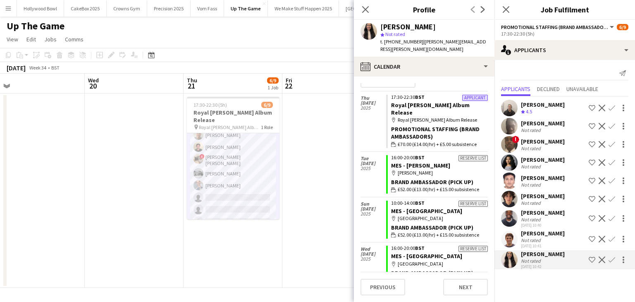
scroll to position [0, 0]
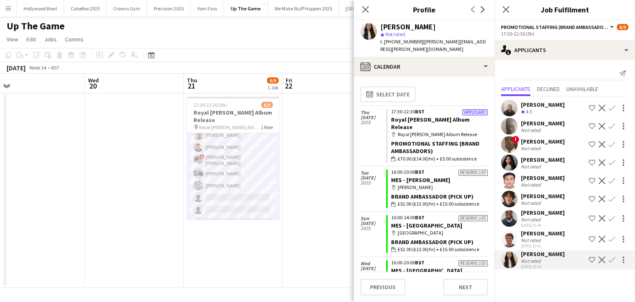
click at [332, 186] on app-date-cell at bounding box center [331, 190] width 99 height 194
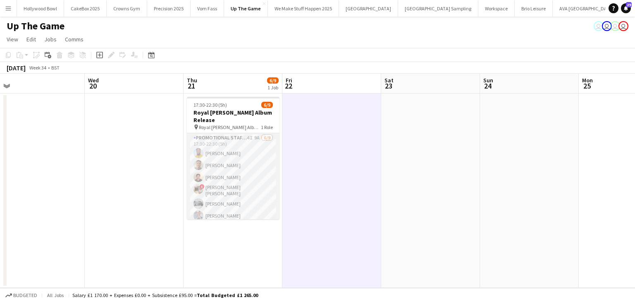
scroll to position [30, 0]
click at [224, 196] on app-card-role "Promotional Staffing (Brand Ambassadors) 4I 9A 6/9 17:30-22:30 (5h) Luke Addo J…" at bounding box center [233, 166] width 93 height 126
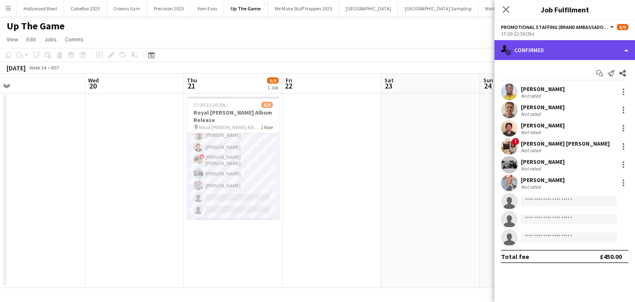
click at [580, 49] on div "single-neutral-actions-check-2 Confirmed" at bounding box center [564, 50] width 141 height 20
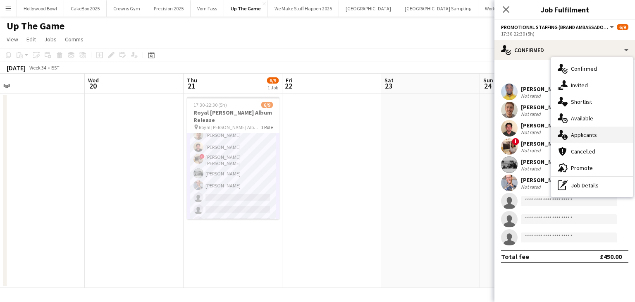
click at [594, 133] on div "single-neutral-actions-information Applicants" at bounding box center [592, 134] width 82 height 17
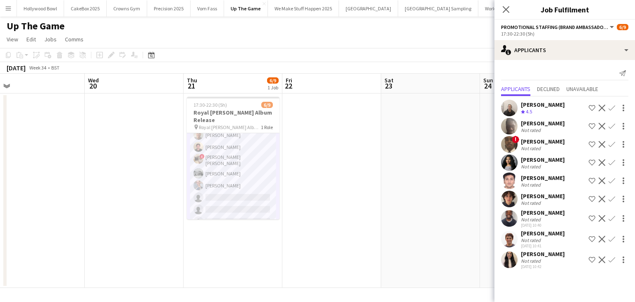
click at [395, 215] on app-date-cell at bounding box center [430, 190] width 99 height 194
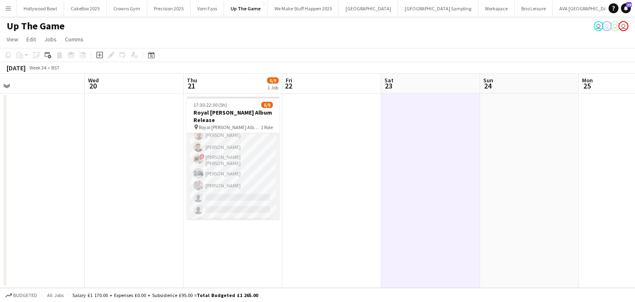
click at [232, 197] on app-card-role "Promotional Staffing (Brand Ambassadors) 4I 9A 6/9 17:30-22:30 (5h) Luke Addo J…" at bounding box center [233, 166] width 93 height 126
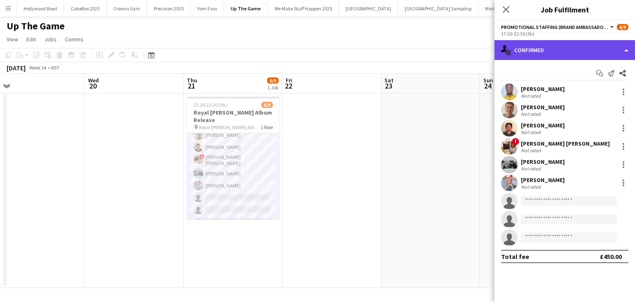
click at [568, 50] on div "single-neutral-actions-check-2 Confirmed" at bounding box center [564, 50] width 141 height 20
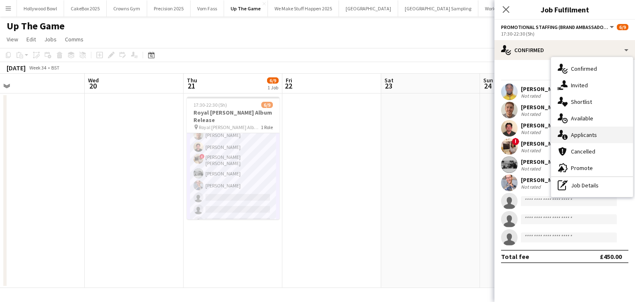
click at [580, 141] on div "single-neutral-actions-information Applicants" at bounding box center [592, 134] width 82 height 17
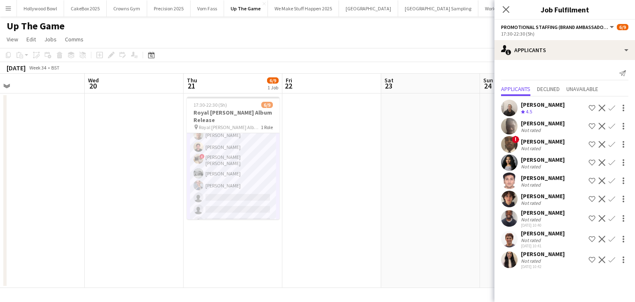
scroll to position [7, 0]
click at [511, 258] on app-user-avatar at bounding box center [509, 259] width 17 height 17
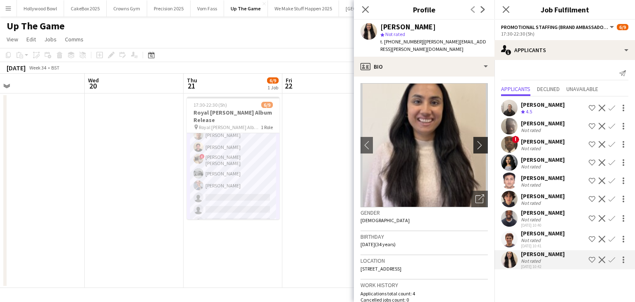
click at [474, 143] on button "chevron-right" at bounding box center [481, 145] width 17 height 17
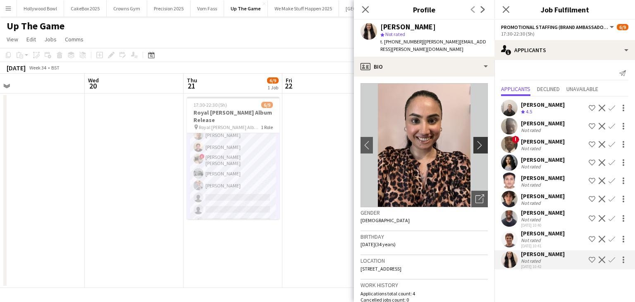
click at [474, 143] on button "chevron-right" at bounding box center [481, 145] width 17 height 17
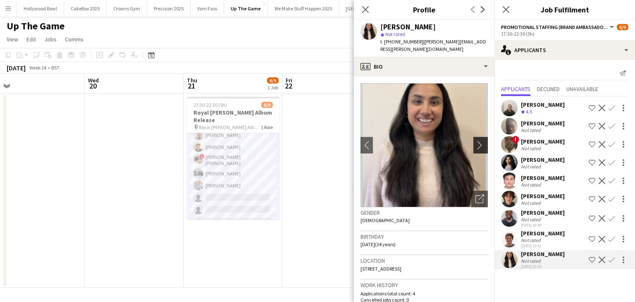
click at [474, 143] on button "chevron-right" at bounding box center [481, 145] width 17 height 17
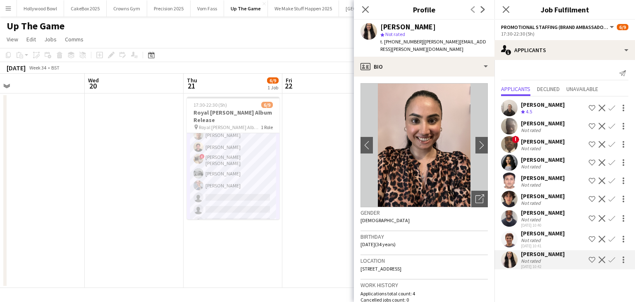
click at [608, 259] on app-icon "Confirm" at bounding box center [611, 259] width 7 height 7
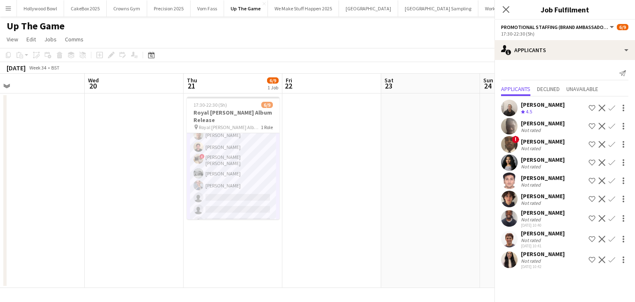
scroll to position [0, 0]
click at [614, 258] on app-icon "Confirm" at bounding box center [611, 259] width 7 height 7
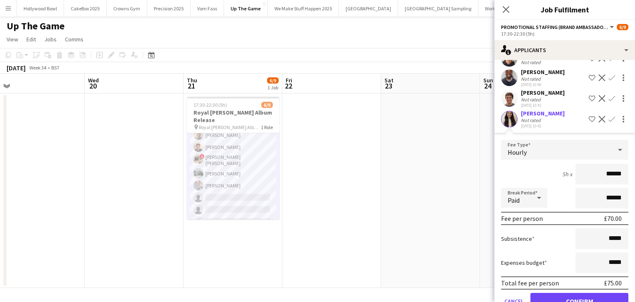
scroll to position [169, 0]
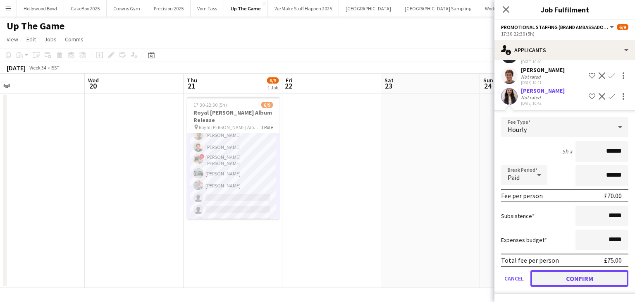
click at [554, 283] on button "Confirm" at bounding box center [579, 278] width 98 height 17
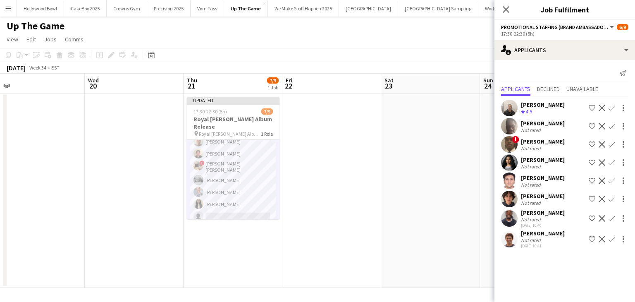
scroll to position [0, 0]
click at [406, 225] on app-date-cell at bounding box center [430, 190] width 99 height 194
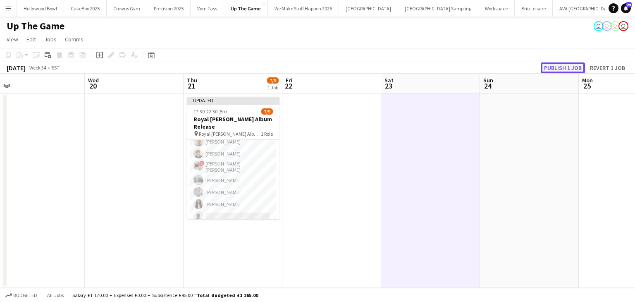
click at [552, 66] on button "Publish 1 job" at bounding box center [563, 67] width 44 height 11
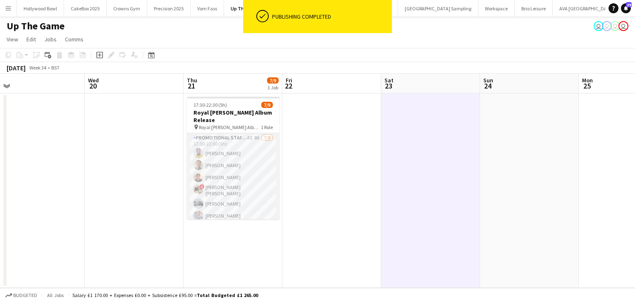
scroll to position [30, 0]
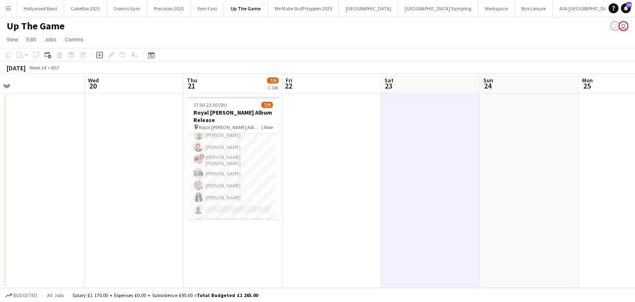
click at [234, 222] on app-date-cell "17:30-22:30 (5h) 7/9 Royal Otis Album Release pin Royal Otis Album Release 1 Ro…" at bounding box center [233, 190] width 99 height 194
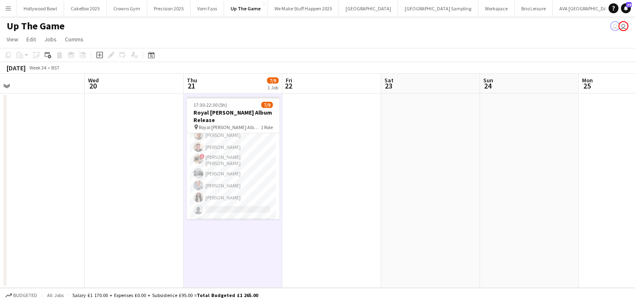
click at [12, 13] on button "Menu" at bounding box center [8, 8] width 17 height 17
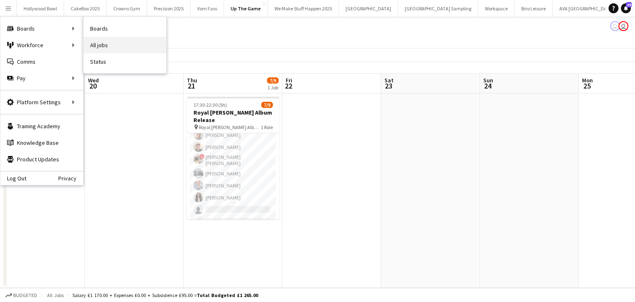
click at [125, 41] on link "All jobs" at bounding box center [124, 45] width 83 height 17
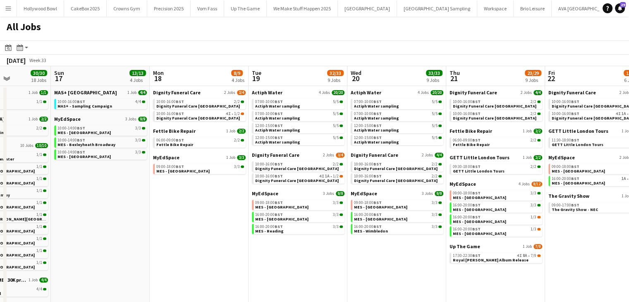
scroll to position [0, 346]
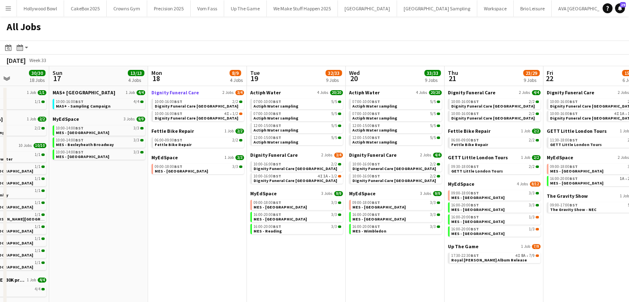
click at [171, 90] on span "Dignity Funeral Care" at bounding box center [175, 92] width 48 height 6
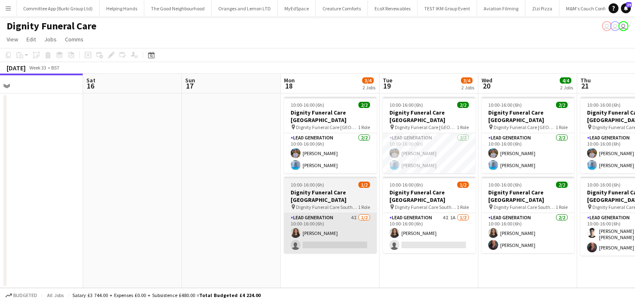
scroll to position [0, 313]
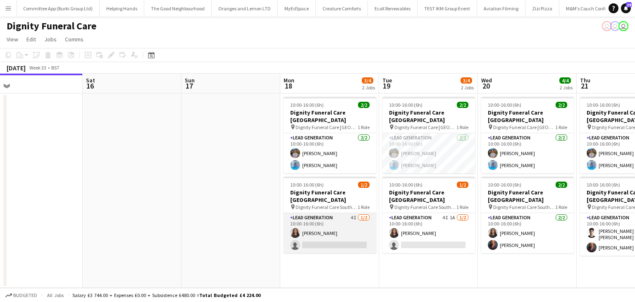
click at [336, 228] on app-card-role "Lead Generation 4I 1/2 10:00-16:00 (6h) Katie Mills single-neutral-actions" at bounding box center [330, 233] width 93 height 40
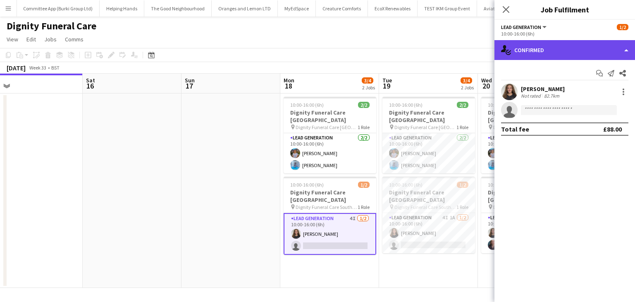
click at [591, 50] on div "single-neutral-actions-check-2 Confirmed" at bounding box center [564, 50] width 141 height 20
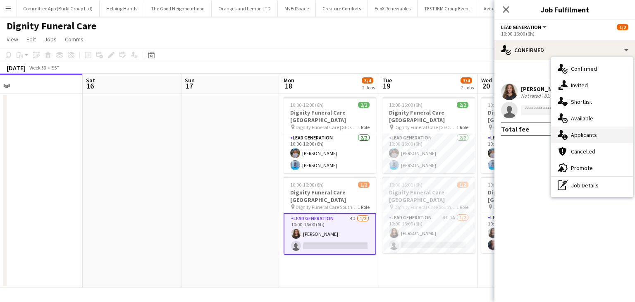
click at [592, 136] on div "single-neutral-actions-information Applicants" at bounding box center [592, 134] width 82 height 17
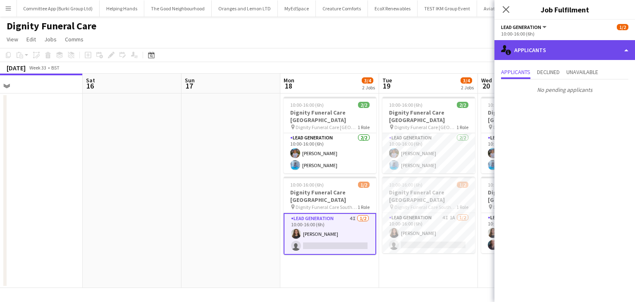
click at [592, 55] on div "single-neutral-actions-information Applicants" at bounding box center [564, 50] width 141 height 20
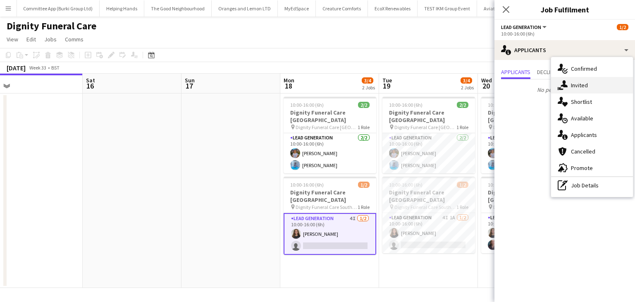
click at [584, 91] on div "single-neutral-actions-share-1 Invited" at bounding box center [592, 85] width 82 height 17
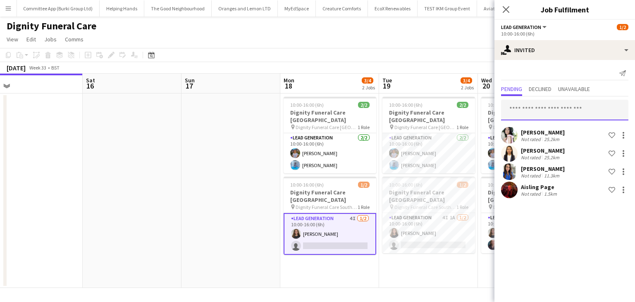
click at [553, 107] on input "text" at bounding box center [564, 110] width 127 height 21
type input "*"
click at [10, 7] on app-icon "Menu" at bounding box center [8, 8] width 7 height 7
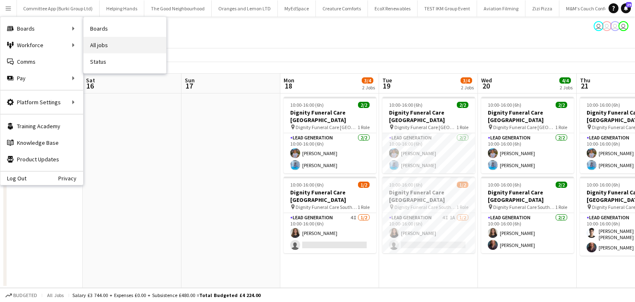
click at [128, 42] on link "All jobs" at bounding box center [124, 45] width 83 height 17
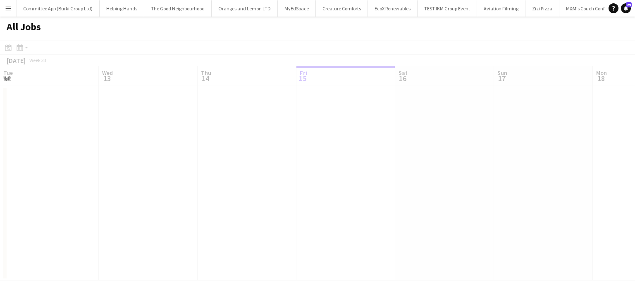
scroll to position [0, 198]
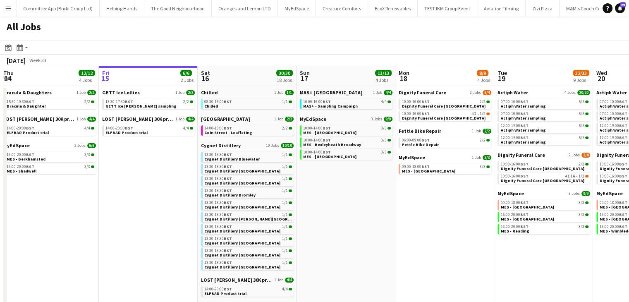
click at [8, 7] on app-icon "Menu" at bounding box center [8, 8] width 7 height 7
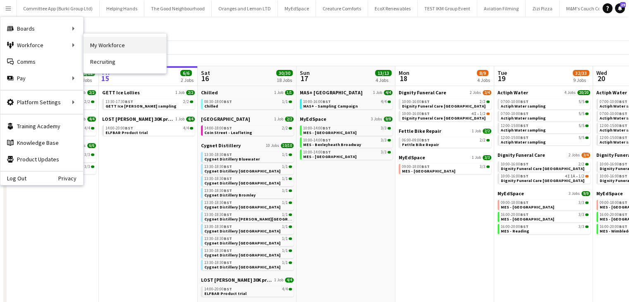
click at [109, 49] on link "My Workforce" at bounding box center [124, 45] width 83 height 17
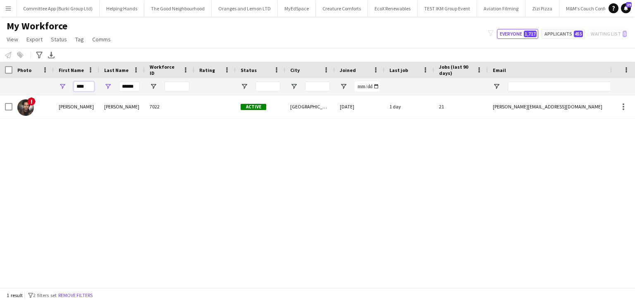
click at [86, 86] on input "****" at bounding box center [84, 86] width 21 height 10
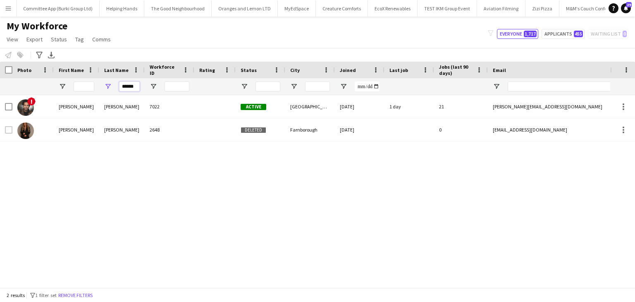
click at [134, 83] on input "******" at bounding box center [129, 86] width 21 height 10
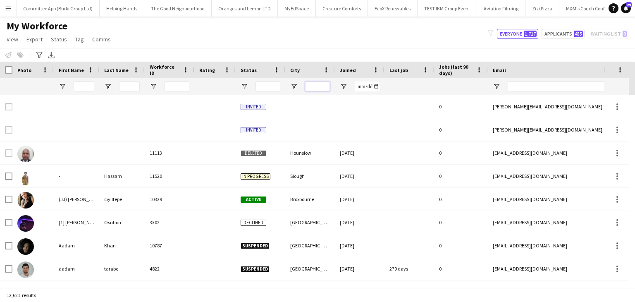
click at [311, 89] on input "City Filter Input" at bounding box center [317, 86] width 25 height 10
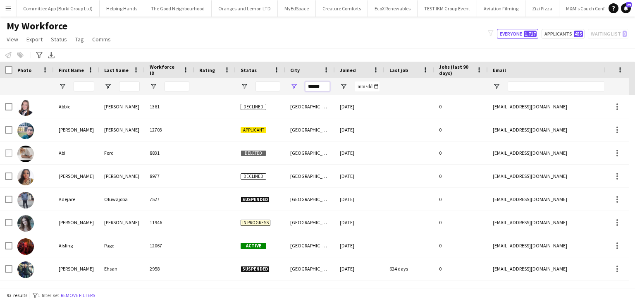
type input "**********"
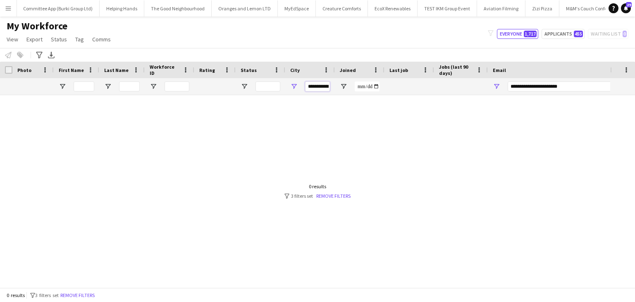
scroll to position [0, 8]
click at [544, 89] on input "**********" at bounding box center [578, 86] width 141 height 10
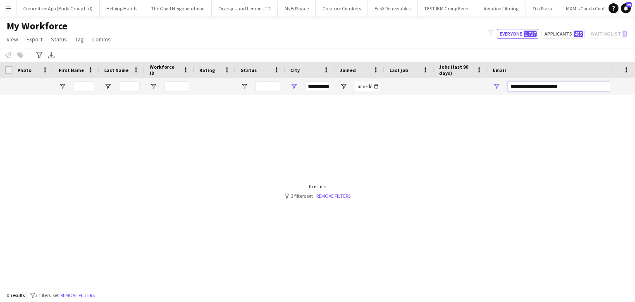
click at [544, 89] on input "**********" at bounding box center [578, 86] width 141 height 10
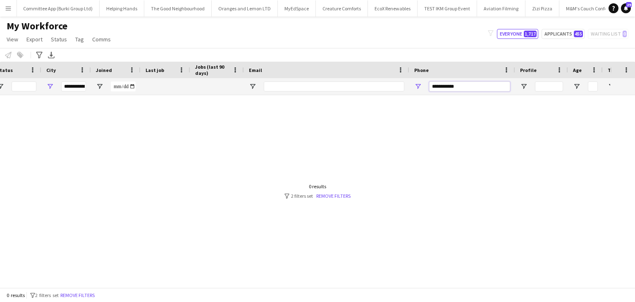
click at [458, 88] on input "**********" at bounding box center [469, 86] width 81 height 10
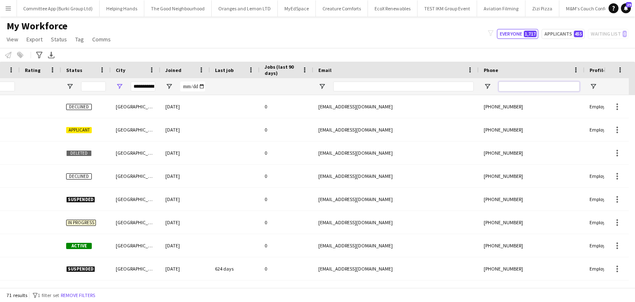
scroll to position [0, 91]
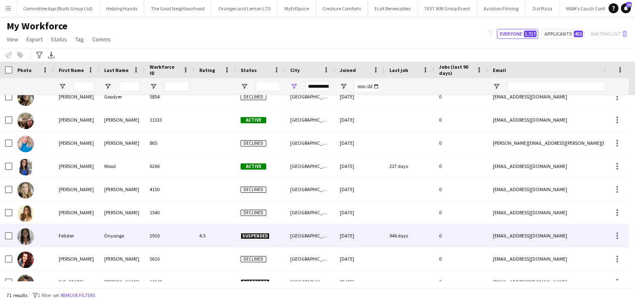
click at [91, 240] on div "Felister" at bounding box center [76, 235] width 45 height 23
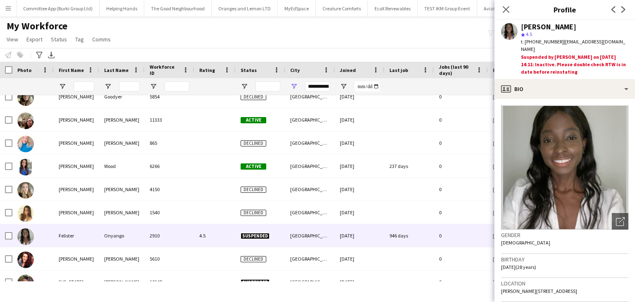
click at [542, 43] on span "t. +447952630178" at bounding box center [542, 41] width 43 height 6
copy span "447952630178"
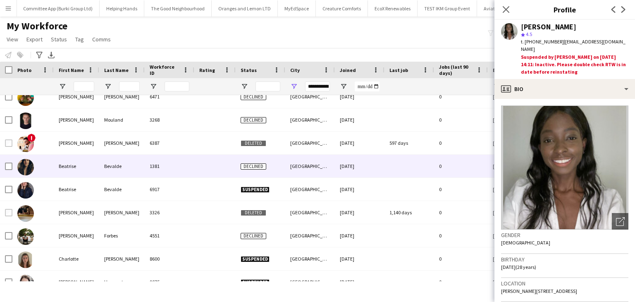
click at [119, 170] on div "Bevalde" at bounding box center [121, 166] width 45 height 23
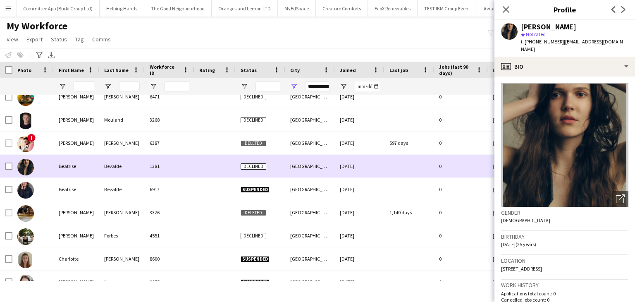
click at [119, 170] on div "Bevalde" at bounding box center [121, 166] width 45 height 23
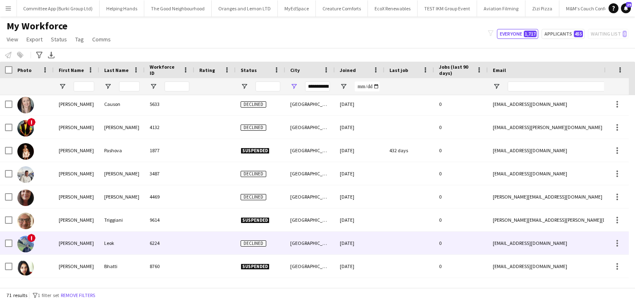
click at [103, 249] on div "Leok" at bounding box center [121, 242] width 45 height 23
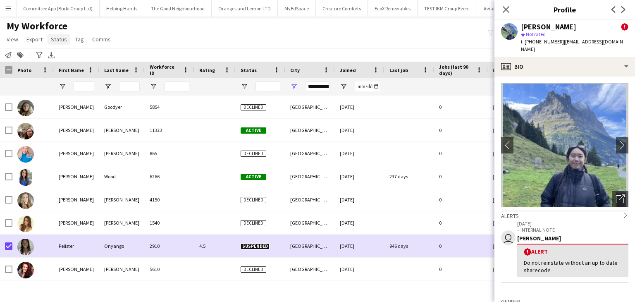
click at [60, 39] on span "Status" at bounding box center [59, 39] width 16 height 7
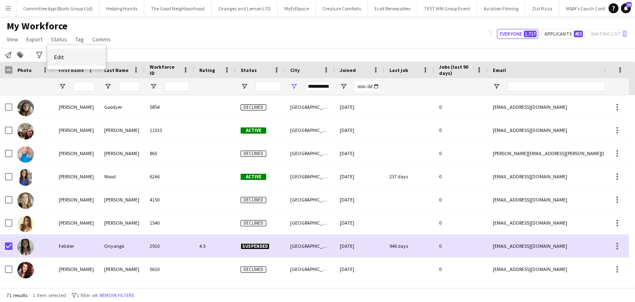
click at [79, 58] on link "Edit" at bounding box center [77, 56] width 58 height 17
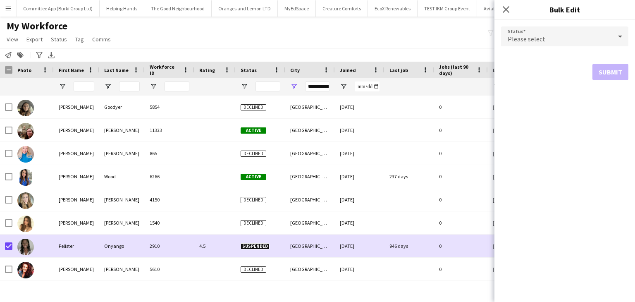
click at [578, 32] on div "Please select" at bounding box center [556, 36] width 111 height 20
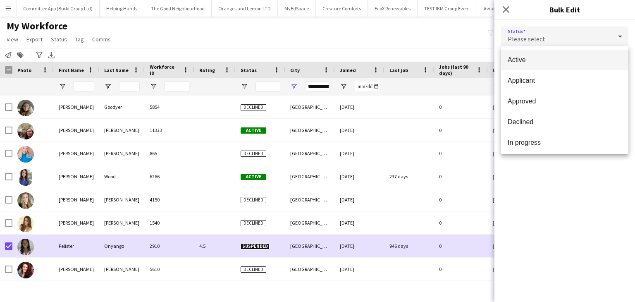
click at [567, 57] on span "Active" at bounding box center [565, 60] width 114 height 8
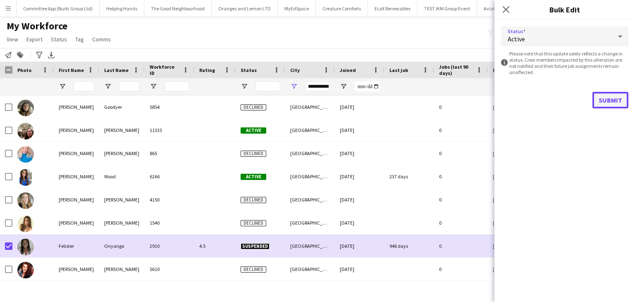
click at [605, 97] on button "Submit" at bounding box center [610, 100] width 36 height 17
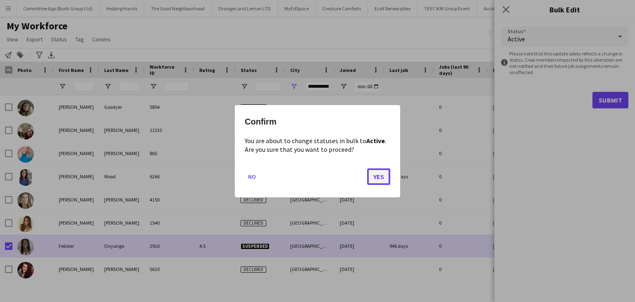
click at [386, 180] on button "Yes" at bounding box center [378, 176] width 23 height 17
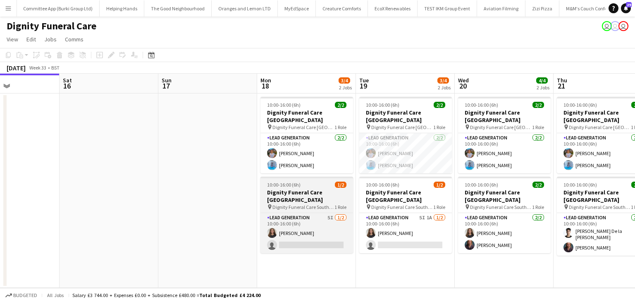
scroll to position [0, 336]
click at [317, 232] on app-card-role "Lead Generation 5I 1/2 10:00-16:00 (6h) Katie Mills single-neutral-actions" at bounding box center [306, 233] width 93 height 40
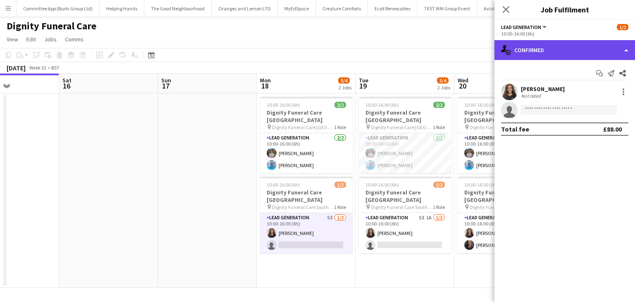
click at [567, 47] on div "single-neutral-actions-check-2 Confirmed" at bounding box center [564, 50] width 141 height 20
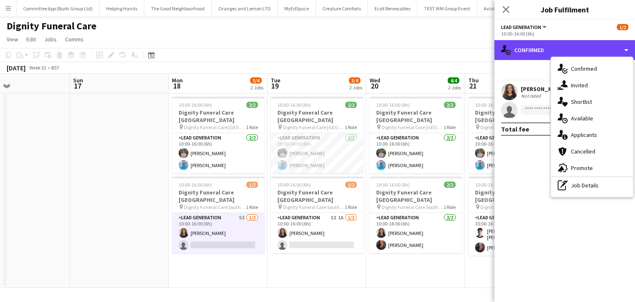
scroll to position [0, 230]
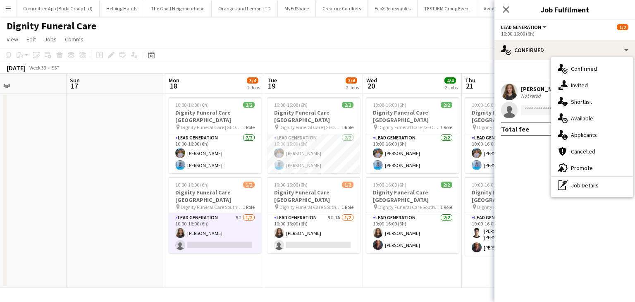
click at [399, 279] on app-date-cell "10:00-16:00 (6h) 2/2 Dignity Funeral Care Aberdeen pin Dignity Funeral Care Abe…" at bounding box center [412, 190] width 99 height 194
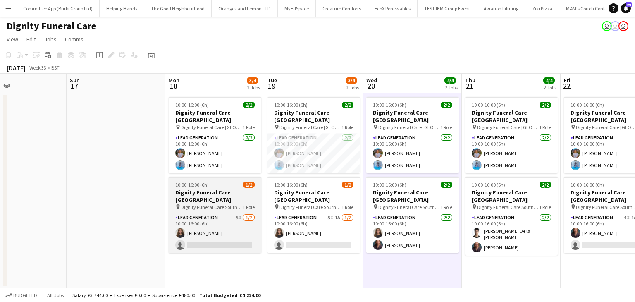
click at [196, 188] on h3 "Dignity Funeral Care [GEOGRAPHIC_DATA]" at bounding box center [215, 195] width 93 height 15
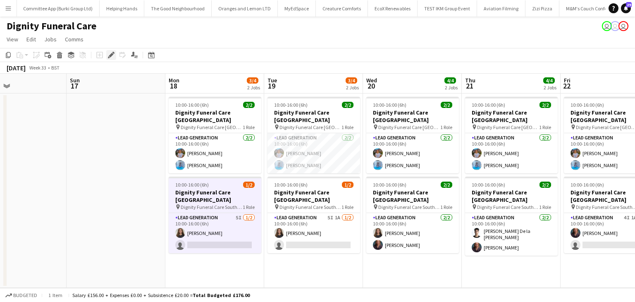
click at [111, 54] on icon at bounding box center [111, 55] width 5 height 5
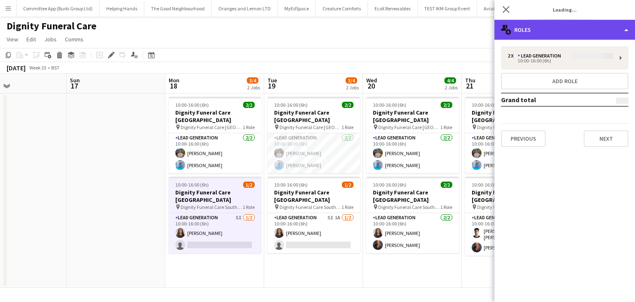
click at [567, 33] on div "multiple-users-add Roles" at bounding box center [564, 30] width 141 height 20
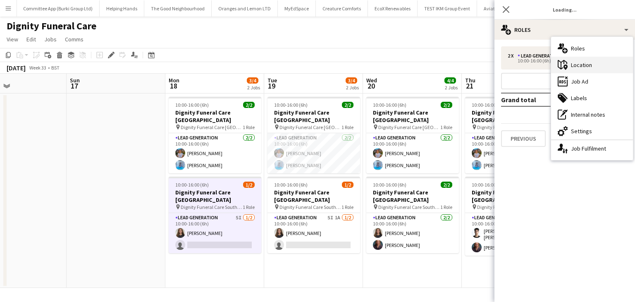
click at [579, 64] on div "maps-pin-1 Location" at bounding box center [592, 65] width 82 height 17
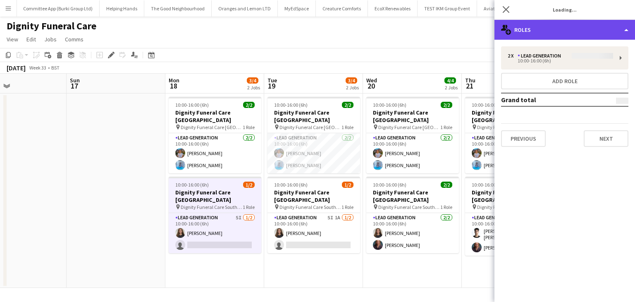
click at [528, 33] on div "multiple-users-add Roles" at bounding box center [564, 30] width 141 height 20
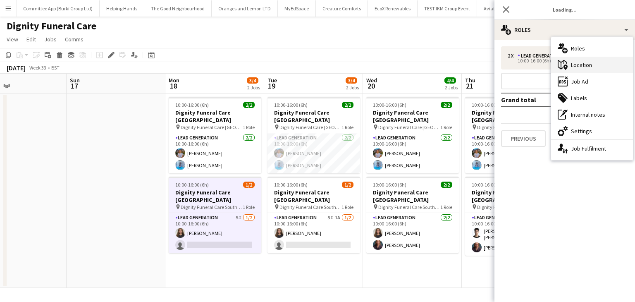
click at [570, 65] on div "maps-pin-1 Location" at bounding box center [592, 65] width 82 height 17
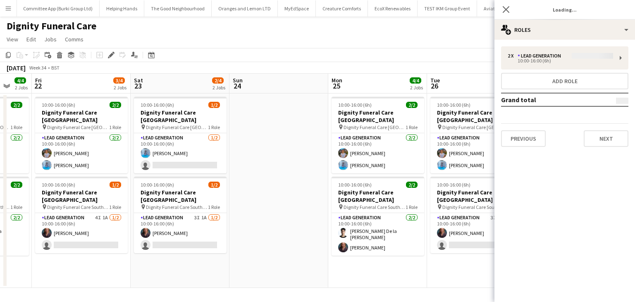
scroll to position [0, 231]
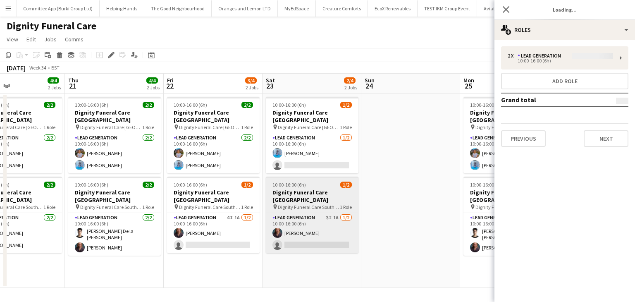
click at [313, 188] on h3 "Dignity Funeral Care [GEOGRAPHIC_DATA]" at bounding box center [312, 195] width 93 height 15
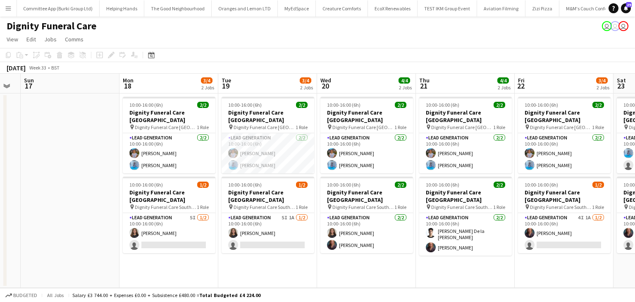
scroll to position [0, 291]
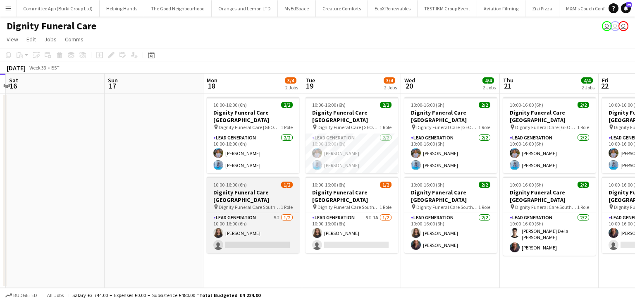
click at [246, 188] on h3 "Dignity Funeral Care [GEOGRAPHIC_DATA]" at bounding box center [253, 195] width 93 height 15
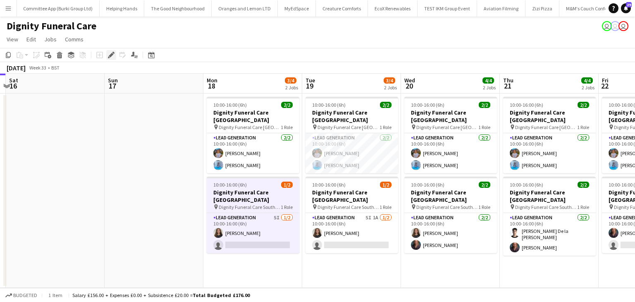
click at [109, 58] on icon "Edit" at bounding box center [111, 55] width 7 height 7
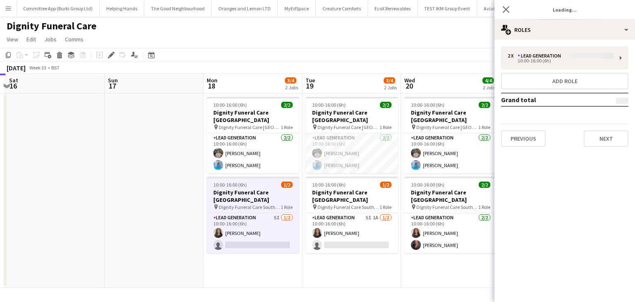
click at [530, 61] on div "2 x Lead Generation 10:00-16:00 (6h) Add role Grand total Previous Next" at bounding box center [564, 96] width 141 height 100
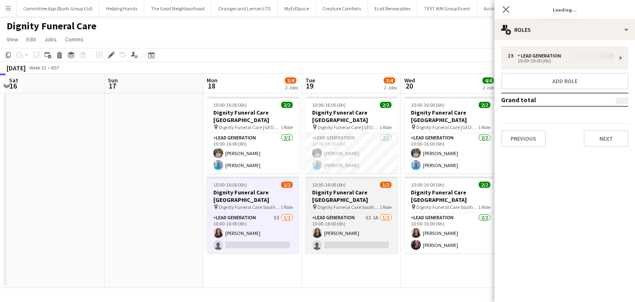
click at [363, 191] on h3 "Dignity Funeral Care [GEOGRAPHIC_DATA]" at bounding box center [351, 195] width 93 height 15
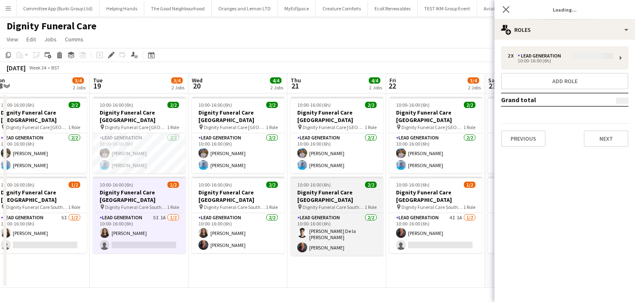
scroll to position [0, 223]
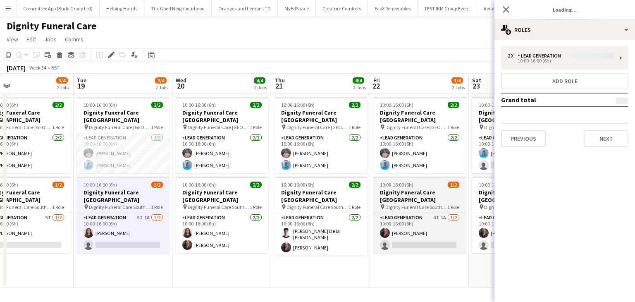
click at [423, 204] on span "Dignity Funeral Care Southamption" at bounding box center [416, 207] width 62 height 6
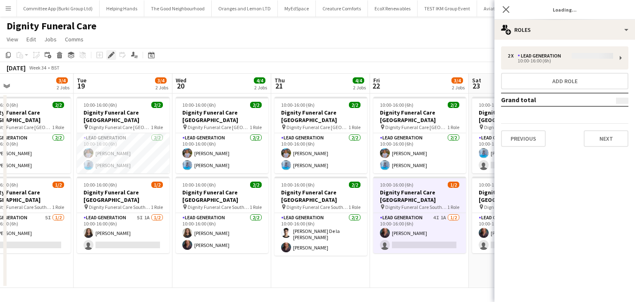
click at [110, 53] on icon "Edit" at bounding box center [111, 55] width 7 height 7
click at [544, 54] on div "2 x Lead Generation 10:00-16:00 (6h) Add role Grand total Previous Next" at bounding box center [564, 96] width 141 height 100
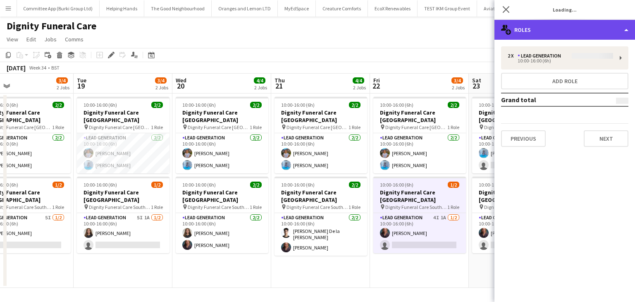
click at [553, 37] on div "multiple-users-add Roles" at bounding box center [564, 30] width 141 height 20
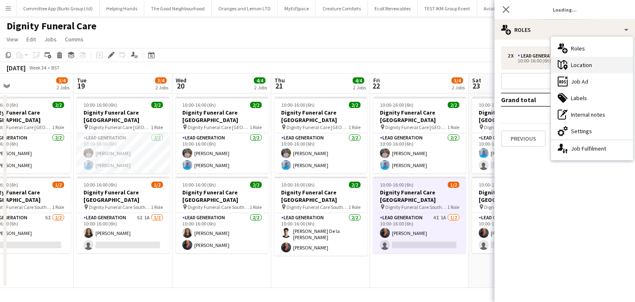
click at [596, 67] on div "maps-pin-1 Location" at bounding box center [592, 65] width 82 height 17
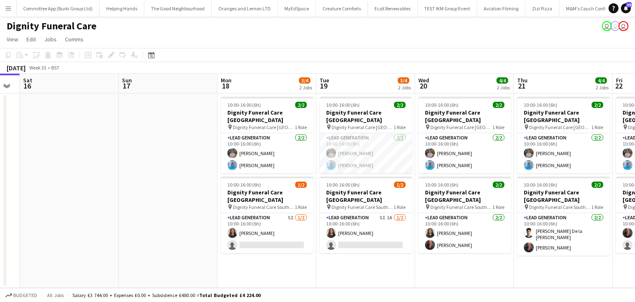
scroll to position [0, 376]
click at [288, 230] on app-card-role "Lead Generation 5I [DATE] 10:00-16:00 (6h) [PERSON_NAME] single-neutral-actions" at bounding box center [266, 233] width 93 height 40
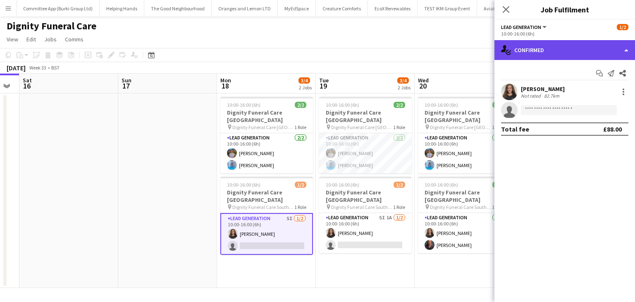
click at [584, 54] on div "single-neutral-actions-check-2 Confirmed" at bounding box center [564, 50] width 141 height 20
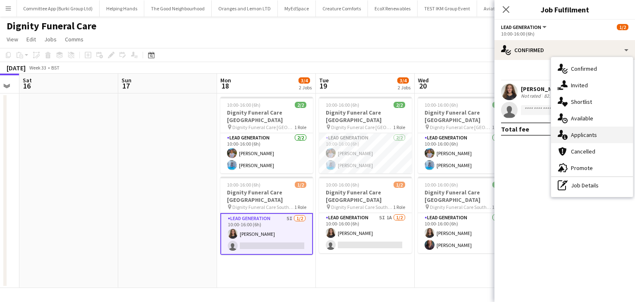
click at [596, 138] on div "single-neutral-actions-information Applicants" at bounding box center [592, 134] width 82 height 17
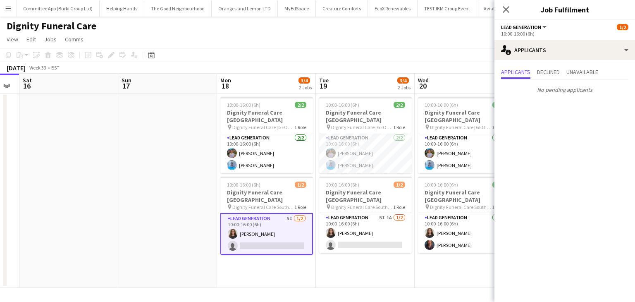
click at [274, 225] on app-card-role "Lead Generation 5I 1/2 10:00-16:00 (6h) Katie Mills single-neutral-actions" at bounding box center [266, 234] width 93 height 42
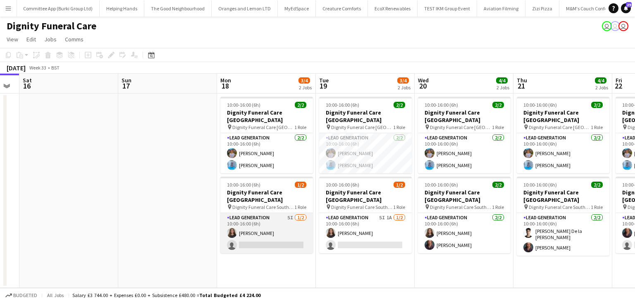
click at [272, 237] on app-card-role "Lead Generation 5I 1/2 10:00-16:00 (6h) Katie Mills single-neutral-actions" at bounding box center [266, 233] width 93 height 40
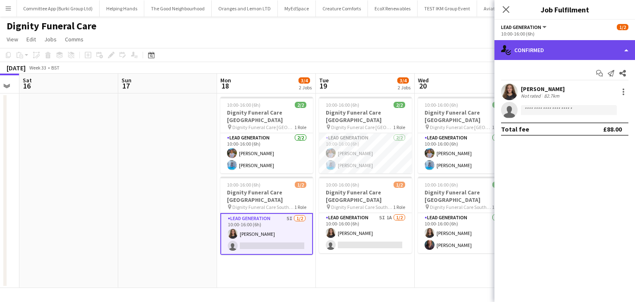
click at [569, 58] on div "single-neutral-actions-check-2 Confirmed" at bounding box center [564, 50] width 141 height 20
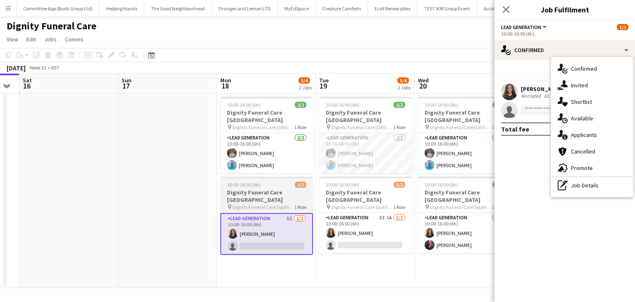
click at [248, 204] on span "Dignity Funeral Care Southamption" at bounding box center [263, 207] width 62 height 6
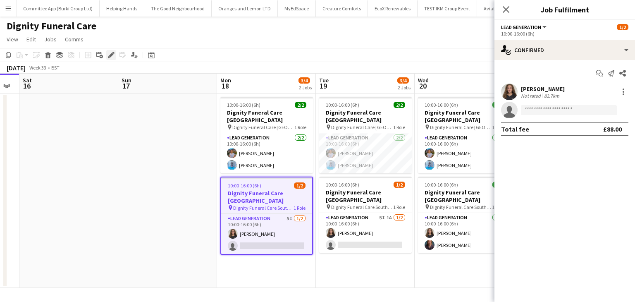
click at [108, 57] on icon at bounding box center [109, 57] width 2 height 2
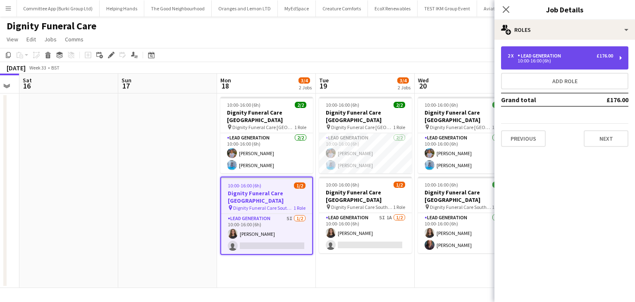
click at [620, 58] on div "2 x Lead Generation £176.00 10:00-16:00 (6h)" at bounding box center [564, 57] width 127 height 23
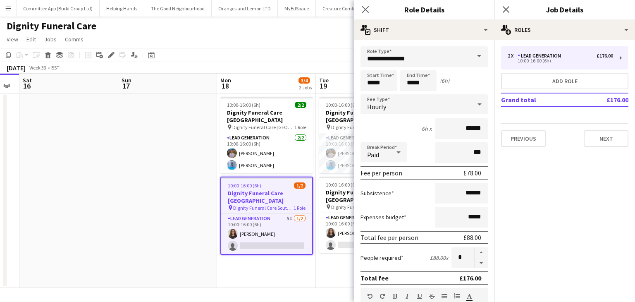
click at [234, 283] on app-date-cell "10:00-16:00 (6h) 2/2 Dignity Funeral Care Aberdeen pin Dignity Funeral Care Abe…" at bounding box center [266, 190] width 99 height 194
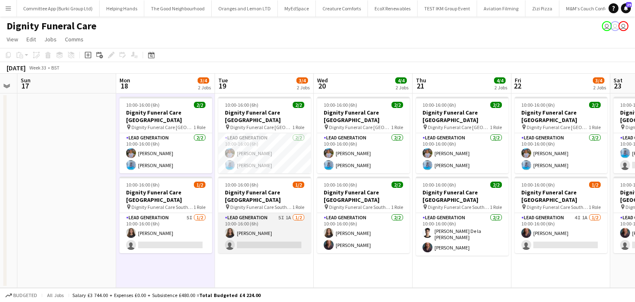
scroll to position [0, 378]
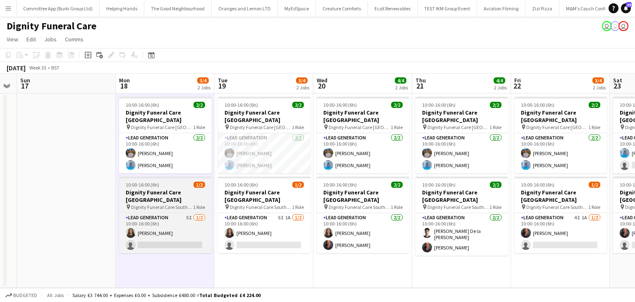
click at [160, 189] on h3 "Dignity Funeral Care Southampton" at bounding box center [165, 195] width 93 height 15
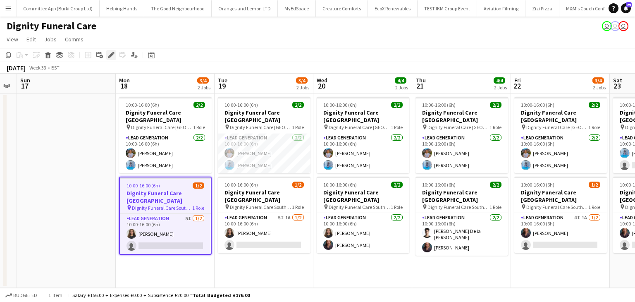
click at [112, 55] on icon at bounding box center [111, 55] width 5 height 5
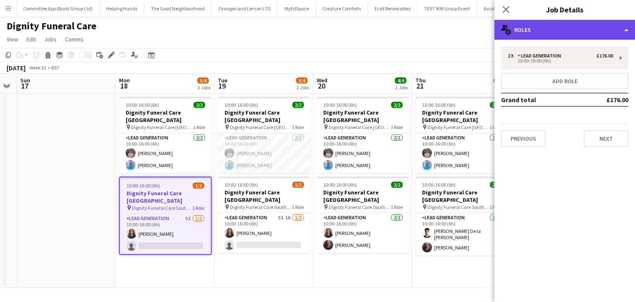
click at [607, 25] on div "multiple-users-add Roles" at bounding box center [564, 30] width 141 height 20
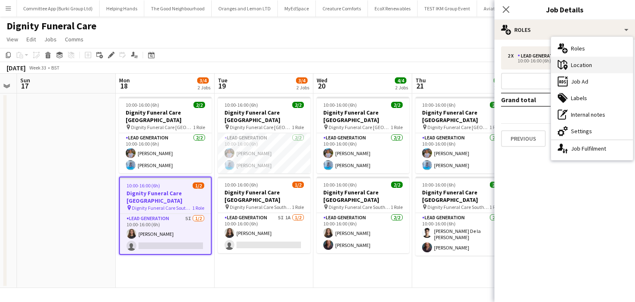
click at [601, 60] on div "maps-pin-1 Location" at bounding box center [592, 65] width 82 height 17
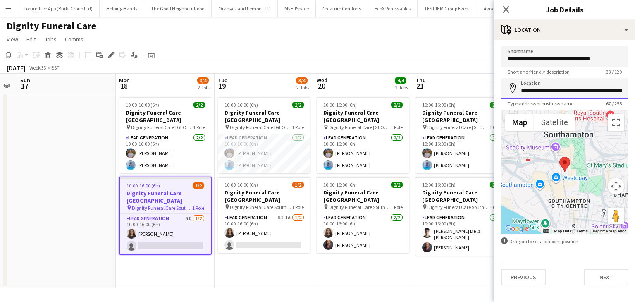
click at [543, 92] on input "**********" at bounding box center [564, 88] width 127 height 21
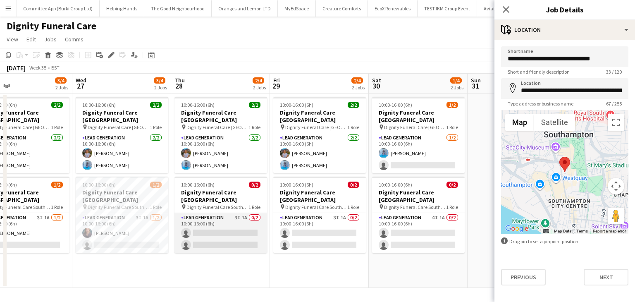
scroll to position [0, 271]
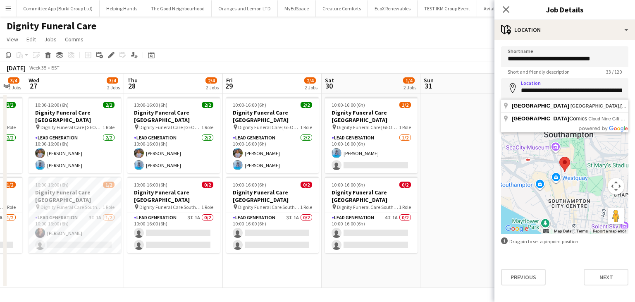
click at [460, 49] on app-toolbar "Copy Paste Paste Ctrl+V Paste with crew Ctrl+Shift+V Paste linked Job Delete Gr…" at bounding box center [317, 55] width 635 height 14
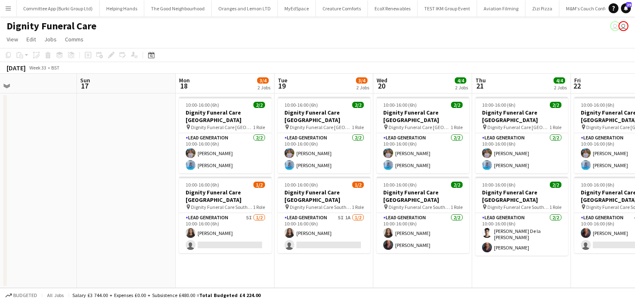
scroll to position [0, 220]
click at [192, 238] on app-card-role "Lead Generation 5I 1/2 10:00-16:00 (6h) Katie Mills single-neutral-actions" at bounding box center [225, 233] width 93 height 40
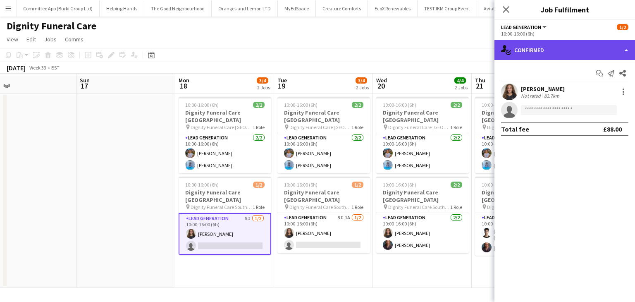
click at [541, 60] on div "single-neutral-actions-check-2 Confirmed" at bounding box center [564, 50] width 141 height 20
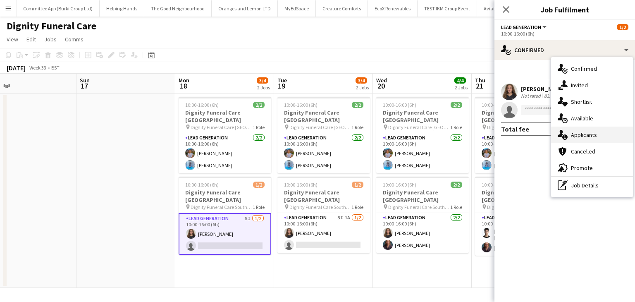
click at [562, 133] on icon at bounding box center [560, 133] width 5 height 7
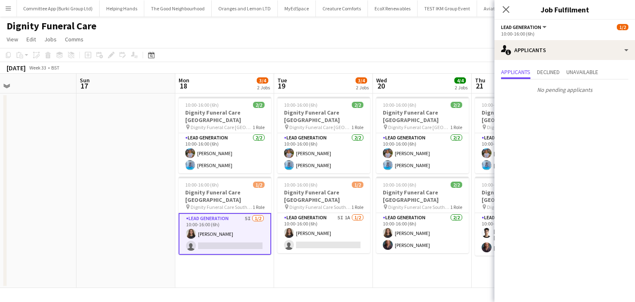
click at [236, 230] on app-card-role "Lead Generation 5I 1/2 10:00-16:00 (6h) Katie Mills single-neutral-actions" at bounding box center [225, 234] width 93 height 42
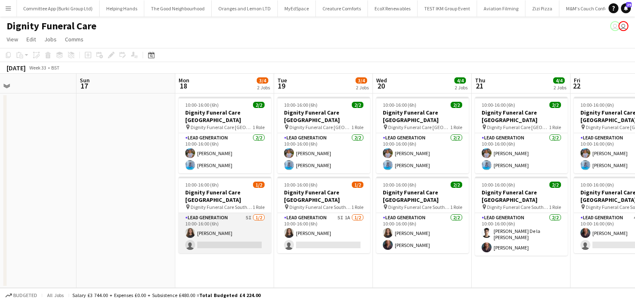
click at [256, 229] on app-card-role "Lead Generation 5I 1/2 10:00-16:00 (6h) Katie Mills single-neutral-actions" at bounding box center [225, 233] width 93 height 40
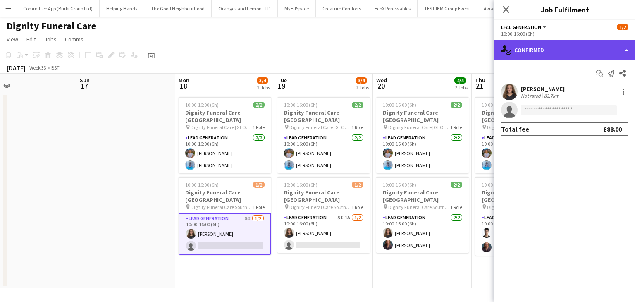
click at [561, 44] on div "single-neutral-actions-check-2 Confirmed" at bounding box center [564, 50] width 141 height 20
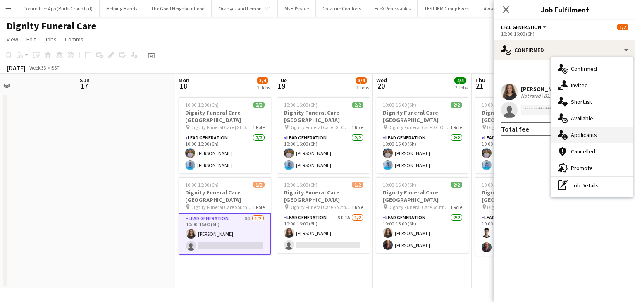
click at [587, 139] on div "single-neutral-actions-information Applicants" at bounding box center [592, 134] width 82 height 17
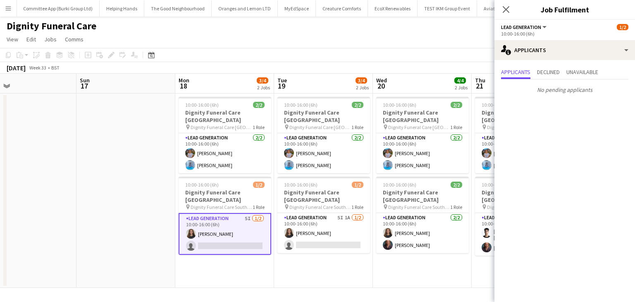
click at [9, 11] on app-icon "Menu" at bounding box center [8, 8] width 7 height 7
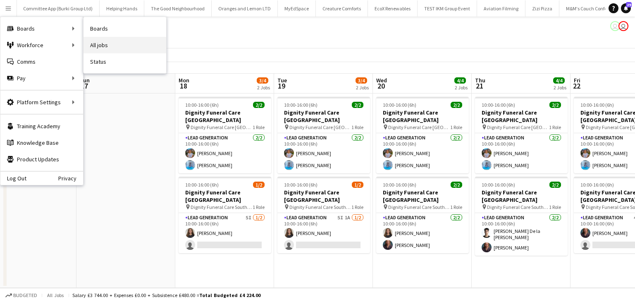
click at [111, 47] on link "All jobs" at bounding box center [124, 45] width 83 height 17
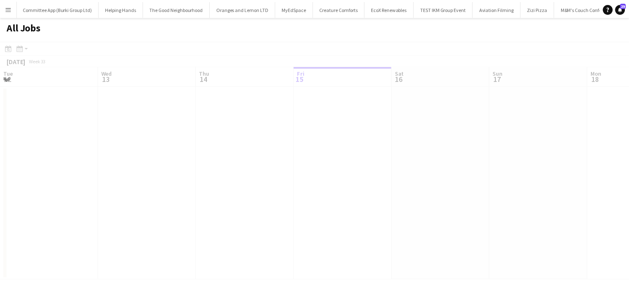
scroll to position [0, 198]
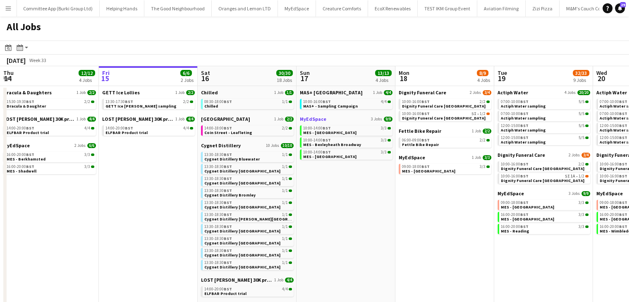
click at [313, 119] on span "MyEdSpace" at bounding box center [313, 119] width 26 height 6
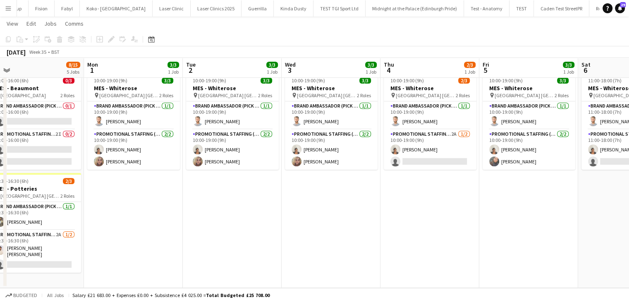
scroll to position [0, 312]
